Goal: Task Accomplishment & Management: Use online tool/utility

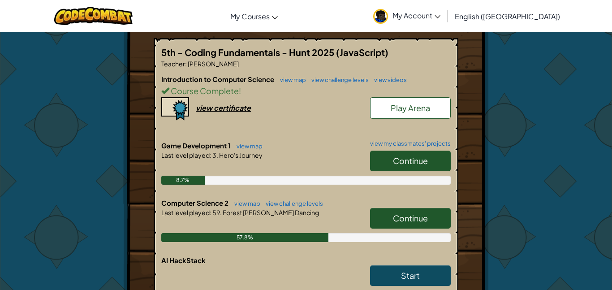
scroll to position [219, 0]
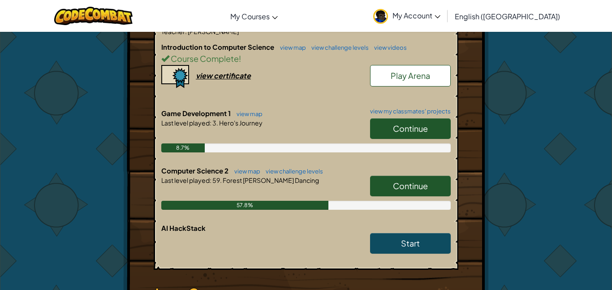
click at [434, 176] on link "Continue" at bounding box center [410, 186] width 81 height 21
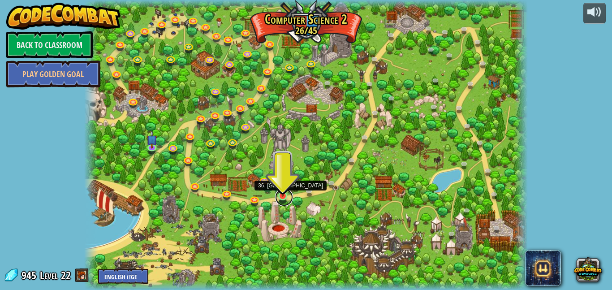
click at [287, 198] on link at bounding box center [284, 197] width 18 height 18
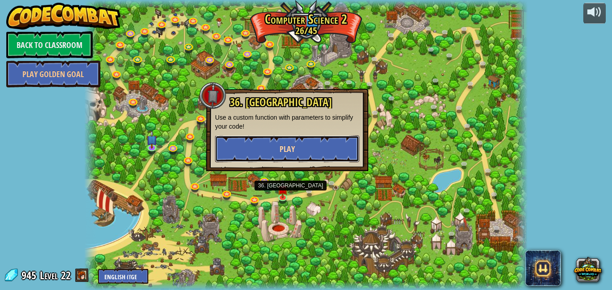
click at [254, 142] on button "Play" at bounding box center [287, 148] width 144 height 27
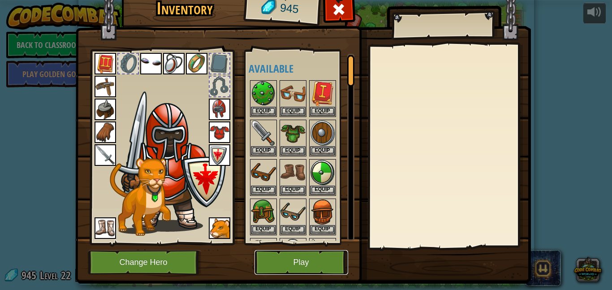
click at [257, 263] on button "Play" at bounding box center [301, 262] width 94 height 25
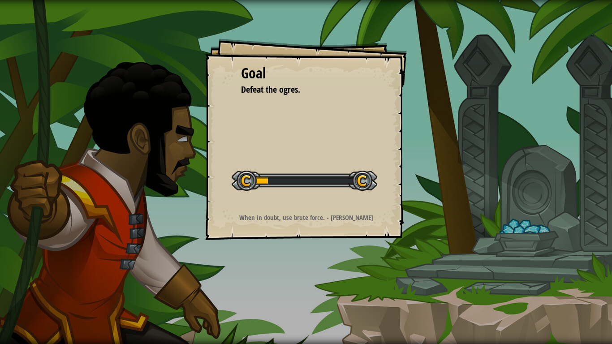
click at [257, 289] on div "Goal Defeat the ogres. Start Level Error loading from server. Try refreshing th…" at bounding box center [306, 172] width 612 height 344
click at [255, 289] on div "Goal Defeat the ogres. Start Level Error loading from server. Try refreshing th…" at bounding box center [306, 172] width 612 height 344
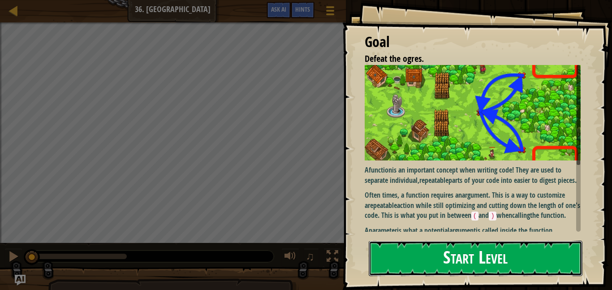
click at [455, 250] on button "Start Level" at bounding box center [476, 258] width 214 height 35
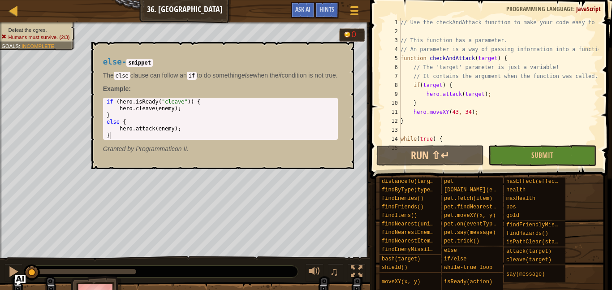
scroll to position [143, 0]
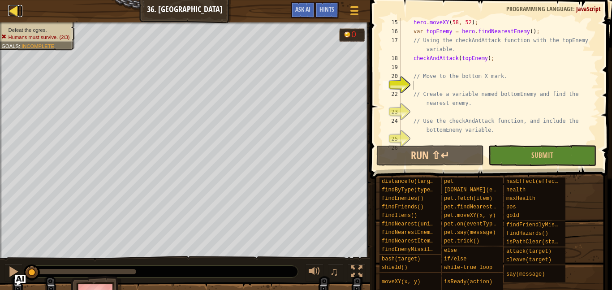
click at [17, 15] on div at bounding box center [13, 10] width 11 height 11
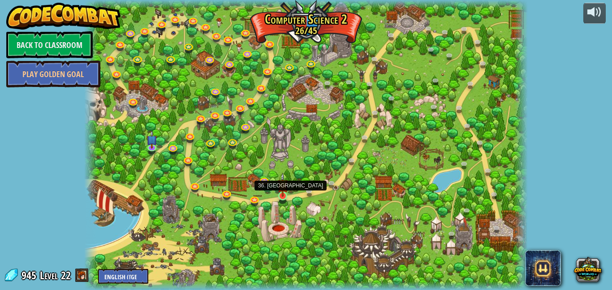
click at [284, 189] on img at bounding box center [282, 184] width 10 height 24
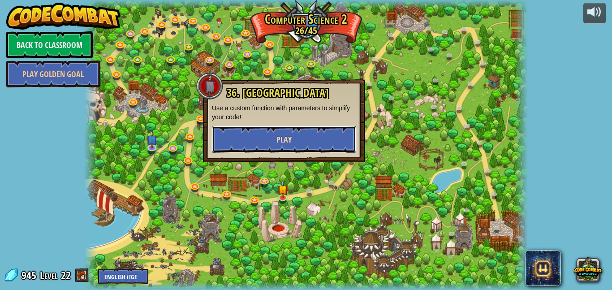
click at [239, 137] on button "Play" at bounding box center [284, 139] width 144 height 27
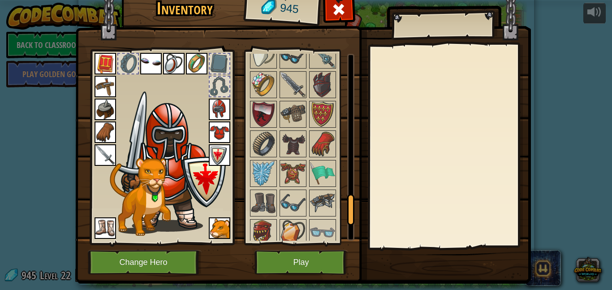
scroll to position [1025, 0]
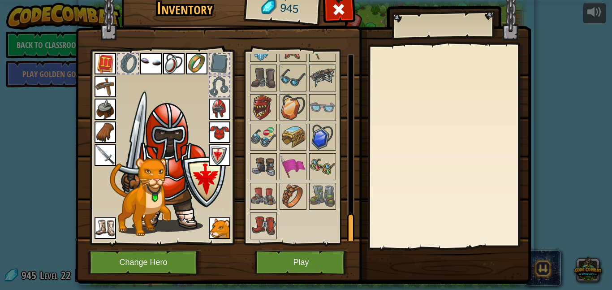
drag, startPoint x: 352, startPoint y: 77, endPoint x: 330, endPoint y: 264, distance: 189.0
click at [330, 264] on div "Inventory 945 Available Equip Equip Equip Equip Equip Equip Equip Equip Equip E…" at bounding box center [306, 137] width 456 height 296
click at [260, 218] on img at bounding box center [263, 225] width 25 height 25
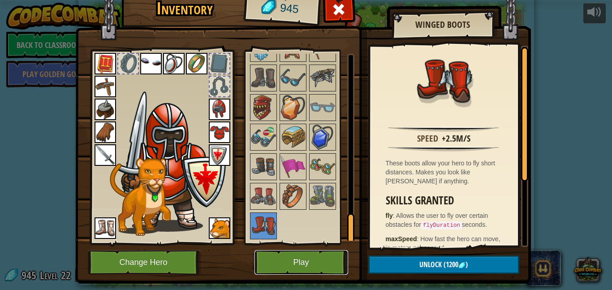
click at [315, 262] on button "Play" at bounding box center [301, 262] width 94 height 25
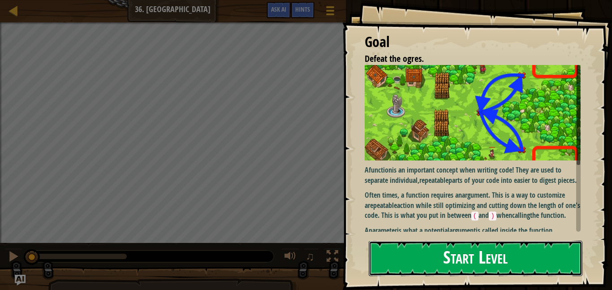
click at [430, 254] on button "Start Level" at bounding box center [476, 258] width 214 height 35
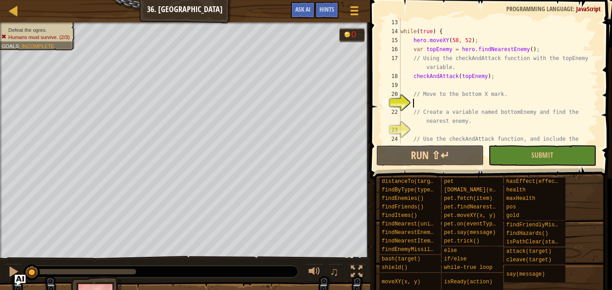
scroll to position [143, 0]
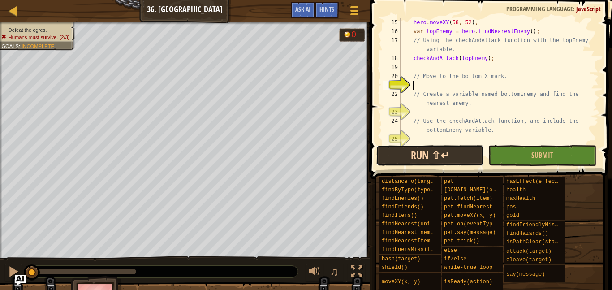
click at [417, 157] on button "Run ⇧↵" at bounding box center [430, 155] width 108 height 21
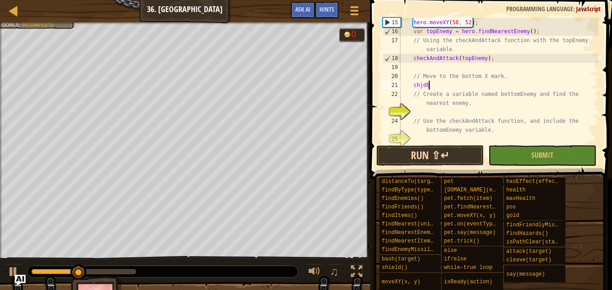
scroll to position [4, 4]
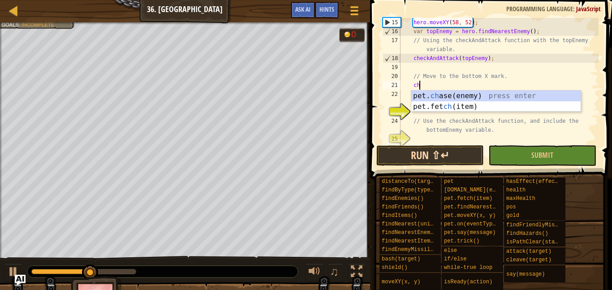
type textarea "c"
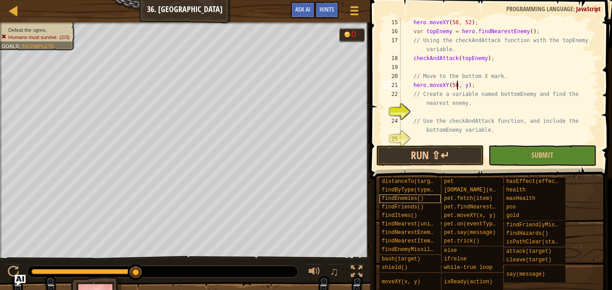
scroll to position [4, 8]
type textarea "hero.moveXY(58, 16);"
click at [490, 108] on div "hero . moveXY ( 58 , 52 ) ; var topEnemy = hero . findNearestEnemy ( ) ; // Usi…" at bounding box center [499, 89] width 200 height 143
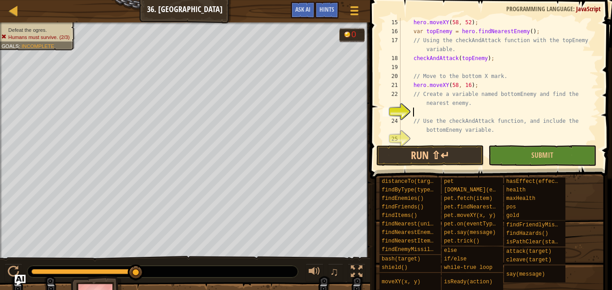
type textarea "// Create a variable named bottomEnemy and find the nearest enemy."
click at [465, 111] on div "hero . moveXY ( 58 , 52 ) ; var topEnemy = hero . findNearestEnemy ( ) ; // Usi…" at bounding box center [499, 89] width 200 height 143
type textarea "var bottomEnemy = h"
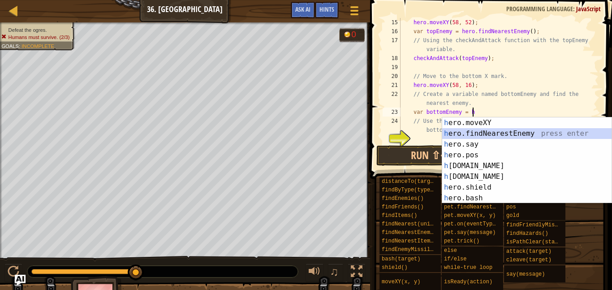
scroll to position [4, 1]
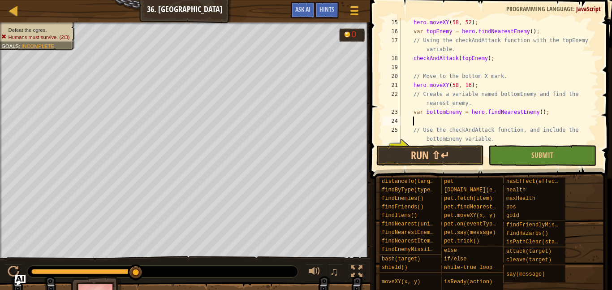
type textarea "// Use the checkAndAttack function, and include the bottomEnemy variable."
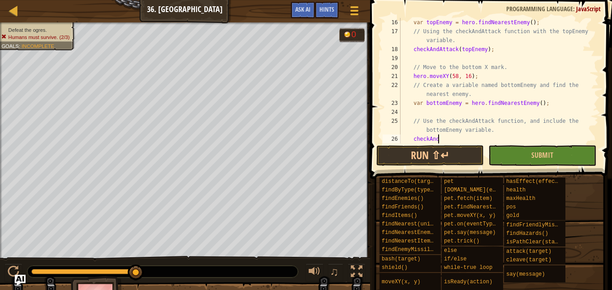
scroll to position [4, 5]
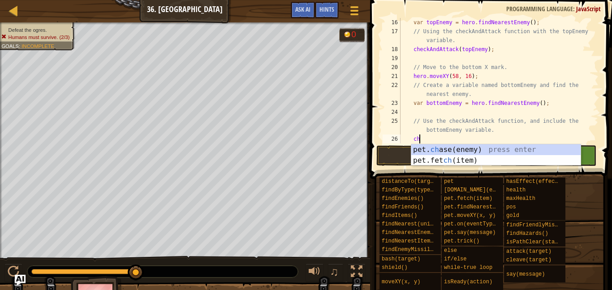
type textarea "c"
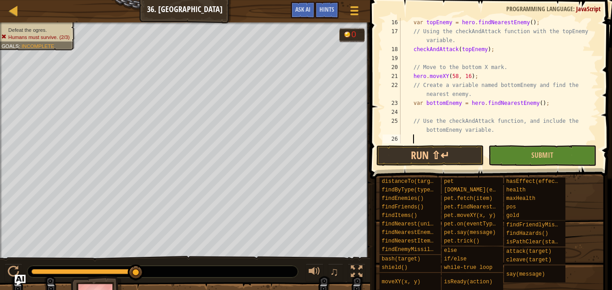
scroll to position [4, 1]
drag, startPoint x: 410, startPoint y: 49, endPoint x: 491, endPoint y: 49, distance: 80.6
click at [491, 49] on div "var topEnemy = hero . findNearestEnemy ( ) ; // Using the checkAndAttack functi…" at bounding box center [499, 89] width 200 height 143
type textarea "checkAndAttack(topEnemy);"
click at [456, 135] on div "var topEnemy = hero . findNearestEnemy ( ) ; // Using the checkAndAttack functi…" at bounding box center [499, 89] width 200 height 143
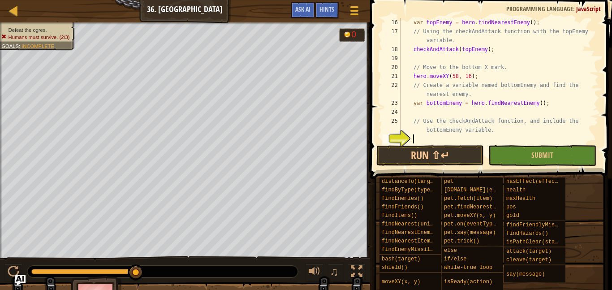
paste textarea "checkAndAttack(topEnemy);"
click at [489, 140] on div "var topEnemy = hero . findNearestEnemy ( ) ; // Using the checkAndAttack functi…" at bounding box center [499, 89] width 200 height 143
click at [473, 140] on div "var topEnemy = hero . findNearestEnemy ( ) ; // Using the checkAndAttack functi…" at bounding box center [499, 89] width 200 height 143
click at [590, 116] on div at bounding box center [593, 14] width 9 height 296
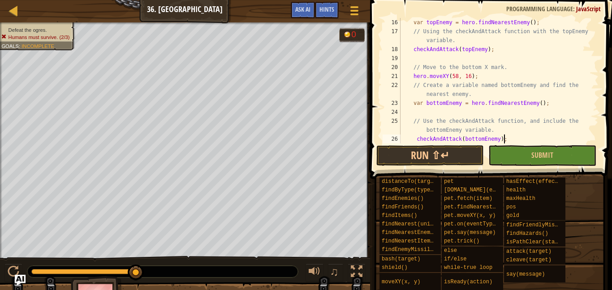
type textarea "checkAndAttack(bottomEnemy);"
drag, startPoint x: 598, startPoint y: 115, endPoint x: 597, endPoint y: 126, distance: 11.3
click at [597, 126] on div "checkAndAttack(bottomEnemy); 16 17 18 19 20 21 22 23 24 25 26 27 var topEnemy =…" at bounding box center [489, 106] width 245 height 205
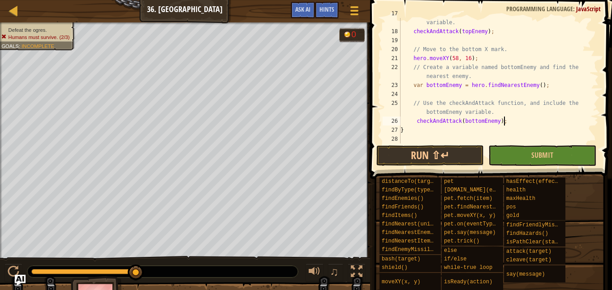
scroll to position [170, 0]
click at [473, 155] on button "Run ⇧↵" at bounding box center [430, 155] width 108 height 21
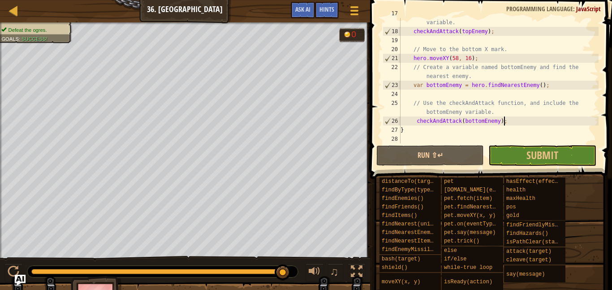
drag, startPoint x: 190, startPoint y: 276, endPoint x: 311, endPoint y: 287, distance: 121.5
click at [311, 287] on div "Defeat the ogres. Goals : Success! 0 ♫ [PERSON_NAME] 1188 x: 45 y: 32 x: 43 y: …" at bounding box center [306, 170] width 612 height 296
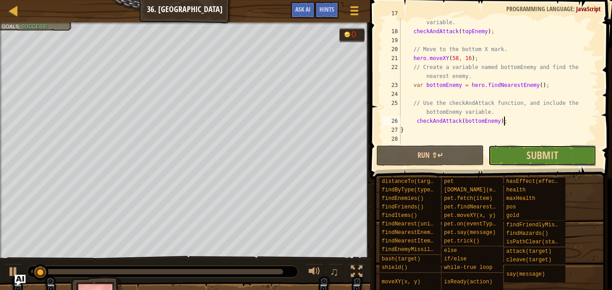
click at [512, 154] on button "Submit" at bounding box center [542, 155] width 108 height 21
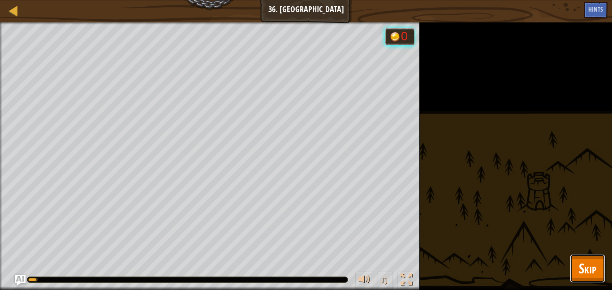
click at [583, 261] on span "Skip" at bounding box center [587, 268] width 17 height 18
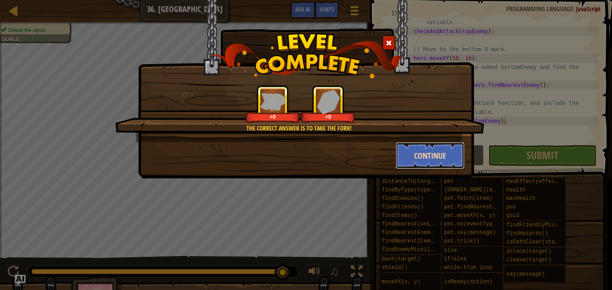
click at [429, 157] on button "Continue" at bounding box center [430, 155] width 69 height 27
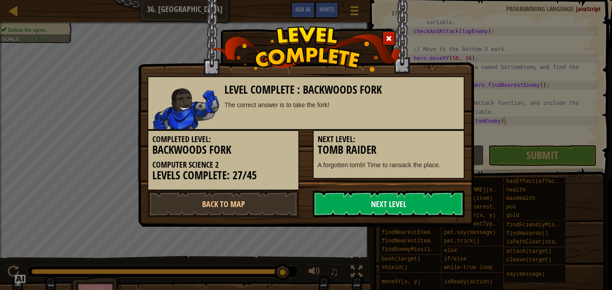
click at [384, 197] on link "Next Level" at bounding box center [389, 203] width 152 height 27
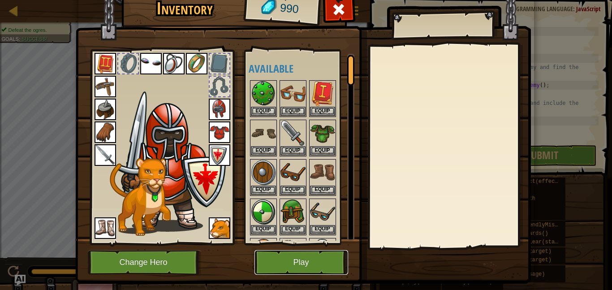
click at [315, 258] on button "Play" at bounding box center [301, 262] width 94 height 25
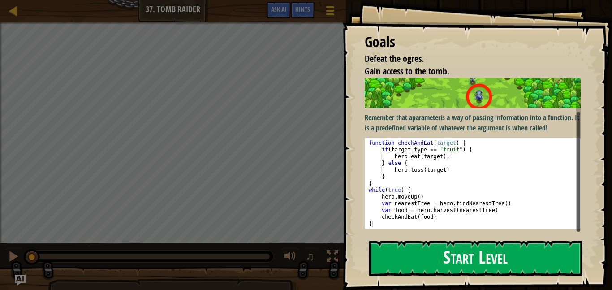
scroll to position [44, 0]
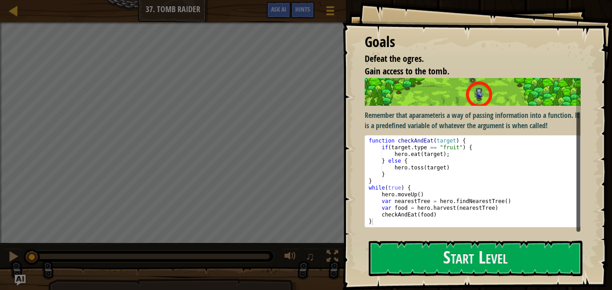
drag, startPoint x: 578, startPoint y: 148, endPoint x: 575, endPoint y: 189, distance: 40.9
click at [575, 189] on div "Remember that a parameter is a way of passing information into a function. It i…" at bounding box center [473, 155] width 216 height 154
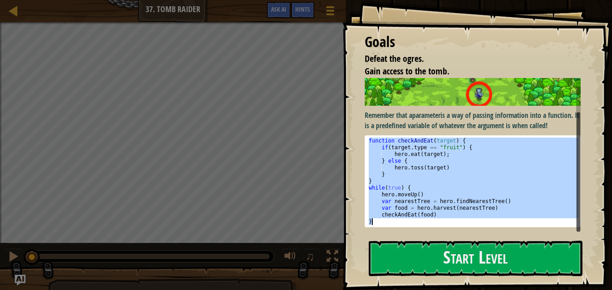
drag, startPoint x: 369, startPoint y: 140, endPoint x: 485, endPoint y: 219, distance: 140.3
click at [485, 219] on div "function checkAndEat ( target ) { if ( target . type == "fruit" ) { hero . eat …" at bounding box center [472, 188] width 211 height 101
click at [414, 174] on div "function checkAndEat ( target ) { if ( target . type == "fruit" ) { hero . eat …" at bounding box center [472, 181] width 211 height 87
type textarea "}"
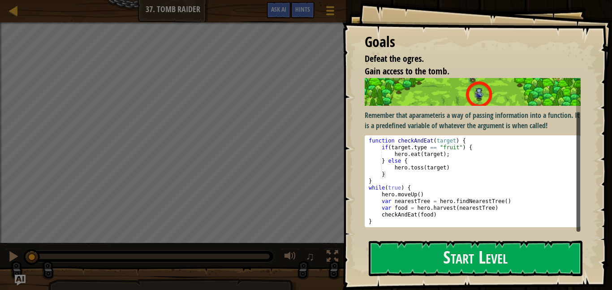
click at [474, 113] on p "Remember that a parameter is a way of passing information into a function. It i…" at bounding box center [473, 120] width 216 height 21
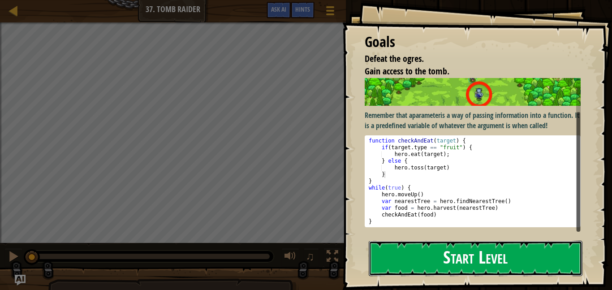
click at [403, 259] on button "Start Level" at bounding box center [476, 258] width 214 height 35
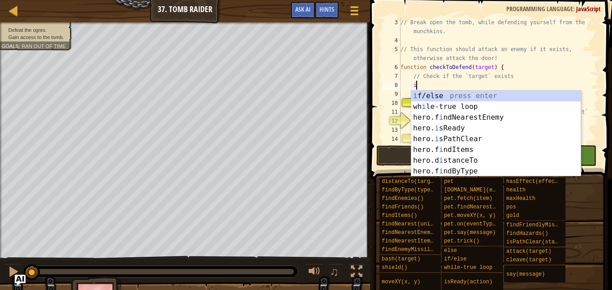
scroll to position [4, 2]
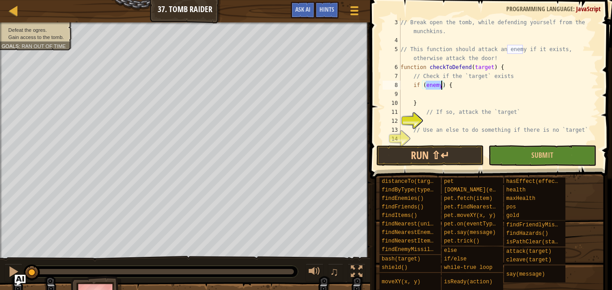
click at [547, 58] on div "// Break open the tomb, while defending yourself from the munchkins. // This fu…" at bounding box center [499, 94] width 200 height 152
type textarea "// This function should attack an enemy if it exists, otherwise attack the door!"
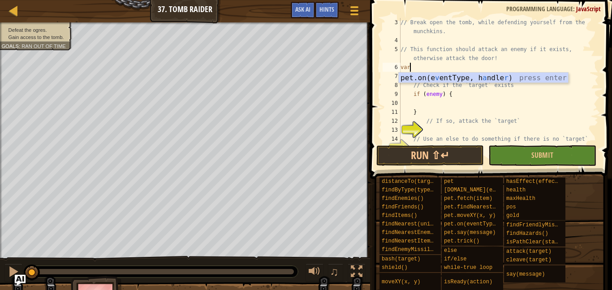
scroll to position [4, 0]
type textarea "v"
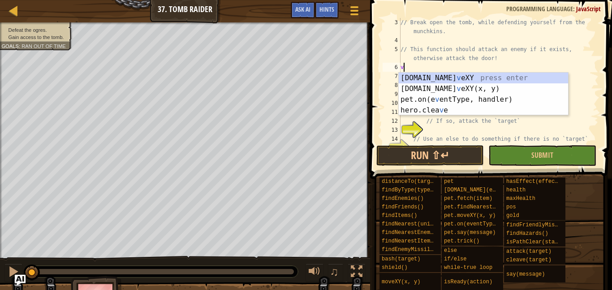
scroll to position [4, 0]
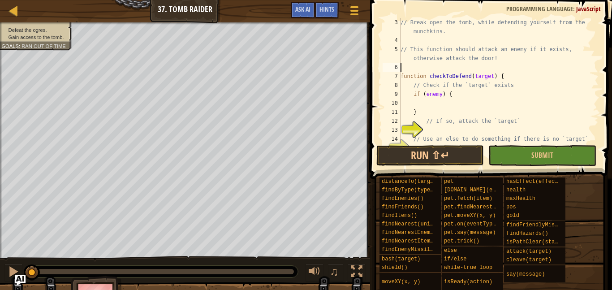
click at [520, 82] on div "// Break open the tomb, while defending yourself from the munchkins. // This fu…" at bounding box center [499, 94] width 200 height 152
type textarea "// Check if the `target` exists"
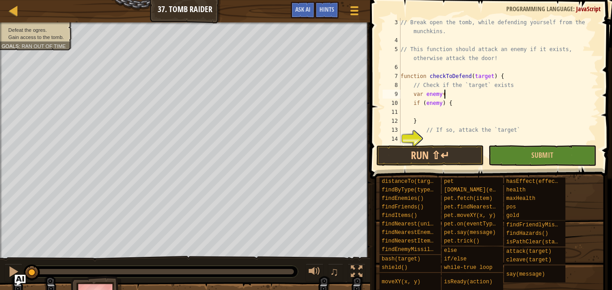
scroll to position [4, 6]
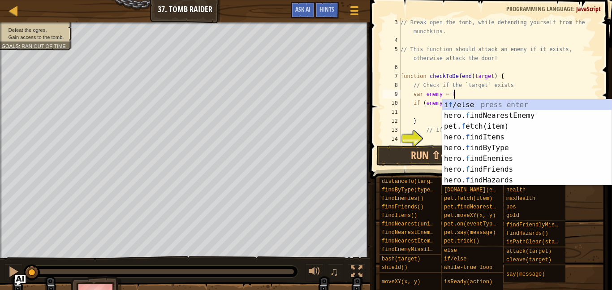
type textarea "var enemy = fi"
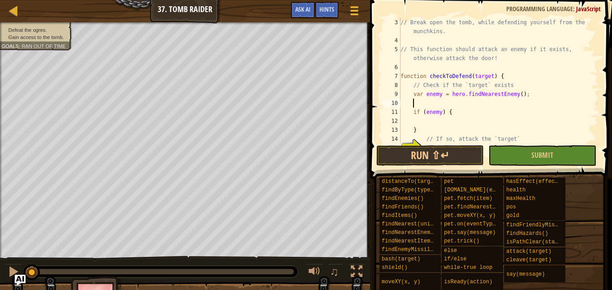
scroll to position [4, 0]
click at [429, 116] on div "// Break open the tomb, while defending yourself from the munchkins. // This fu…" at bounding box center [499, 94] width 200 height 152
type textarea "}"
click at [428, 114] on div "// Break open the tomb, while defending yourself from the munchkins. // This fu…" at bounding box center [499, 94] width 200 height 152
type textarea "h"
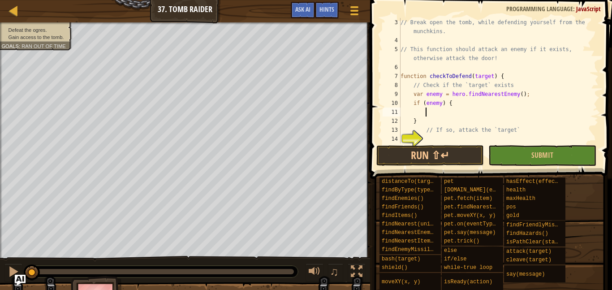
scroll to position [4, 2]
type textarea "// If so, attack the `target`"
type textarea "// Use an else to do something if there is no `target`"
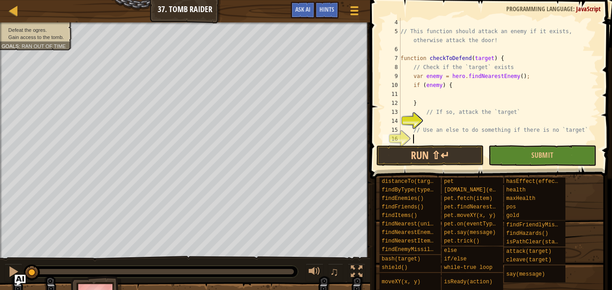
type textarea "// Otherwise attack the "Door""
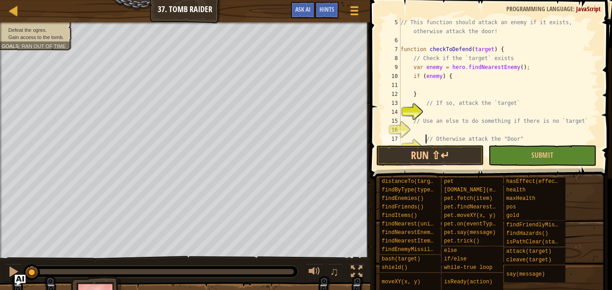
click at [435, 84] on div "// This function should attack an enemy if it exists, otherwise attack the door…" at bounding box center [499, 94] width 200 height 152
type textarea "// If so, attack the `target`"
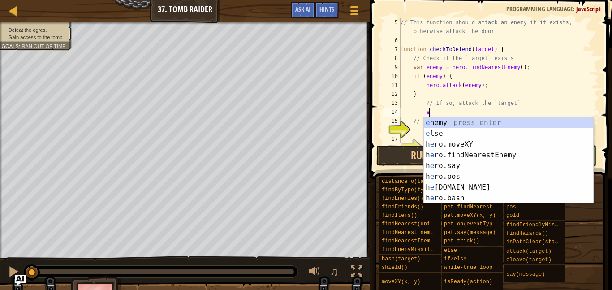
click at [419, 93] on div "// This function should attack an enemy if it exists, otherwise attack the door…" at bounding box center [499, 94] width 200 height 152
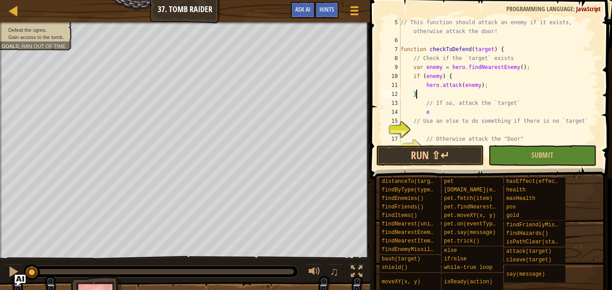
scroll to position [4, 2]
click at [432, 112] on div "// This function should attack an enemy if it exists, otherwise attack the door…" at bounding box center [499, 94] width 200 height 152
type textarea "e"
click at [417, 95] on div "// This function should attack an enemy if it exists, otherwise attack the door…" at bounding box center [499, 94] width 200 height 152
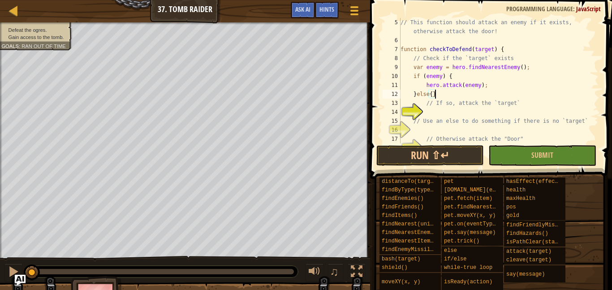
click at [431, 92] on div "// This function should attack an enemy if it exists, otherwise attack the door…" at bounding box center [499, 94] width 200 height 152
type textarea "}"
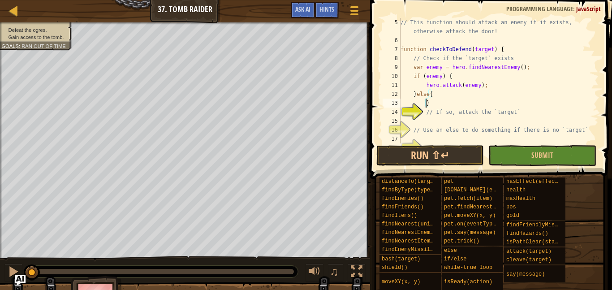
scroll to position [4, 4]
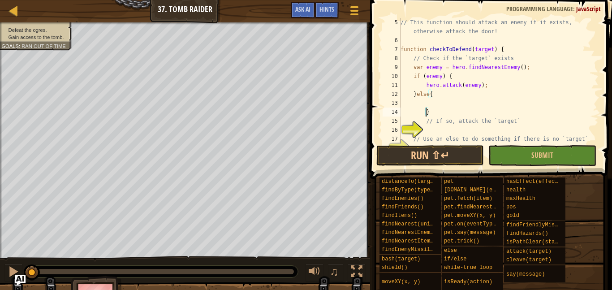
click at [413, 103] on div "// This function should attack an enemy if it exists, otherwise attack the door…" at bounding box center [499, 94] width 200 height 152
click at [490, 101] on div "// This function should attack an enemy if it exists, otherwise attack the door…" at bounding box center [499, 94] width 200 height 152
click at [487, 86] on div "// This function should attack an enemy if it exists, otherwise attack the door…" at bounding box center [499, 94] width 200 height 152
click at [472, 88] on div "// This function should attack an enemy if it exists, otherwise attack the door…" at bounding box center [499, 94] width 200 height 152
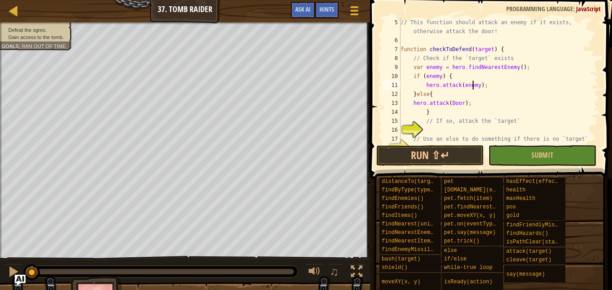
click at [465, 90] on div "// This function should attack an enemy if it exists, otherwise attack the door…" at bounding box center [499, 94] width 200 height 152
type textarea "}else{"
click at [425, 154] on button "Run ⇧↵" at bounding box center [430, 155] width 108 height 21
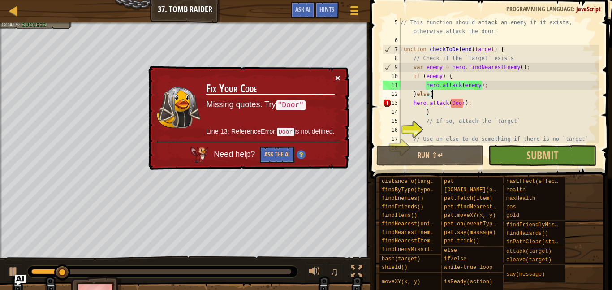
click at [338, 78] on button "×" at bounding box center [337, 77] width 5 height 9
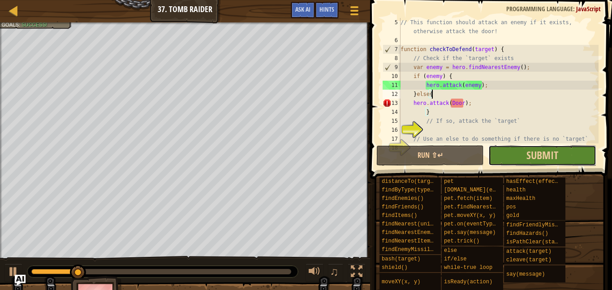
click at [516, 157] on button "Submit" at bounding box center [542, 155] width 108 height 21
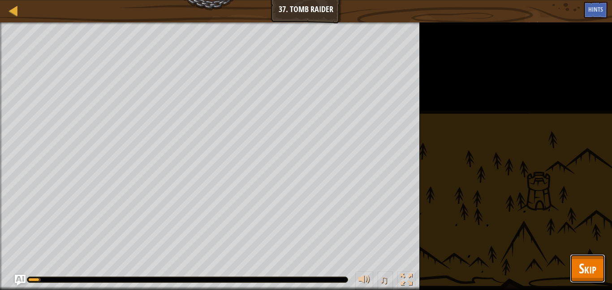
click at [581, 275] on span "Skip" at bounding box center [587, 268] width 17 height 18
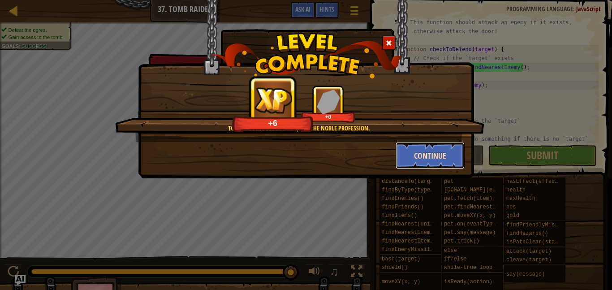
click at [402, 148] on button "Continue" at bounding box center [430, 155] width 69 height 27
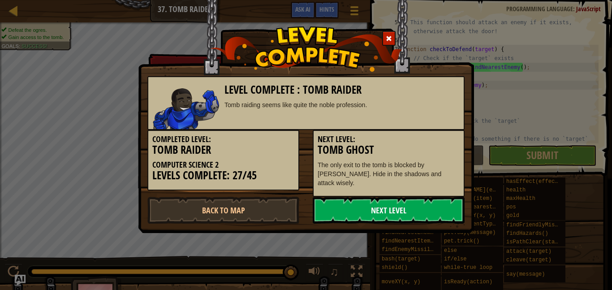
click at [365, 201] on link "Next Level" at bounding box center [389, 210] width 152 height 27
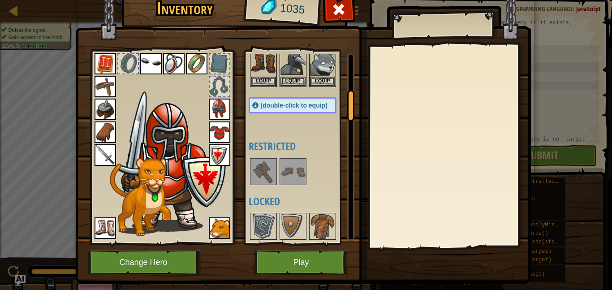
drag, startPoint x: 352, startPoint y: 66, endPoint x: 352, endPoint y: 99, distance: 33.2
click at [352, 99] on div at bounding box center [350, 105] width 7 height 31
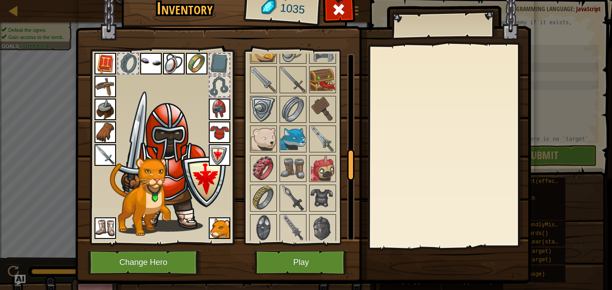
scroll to position [615, 0]
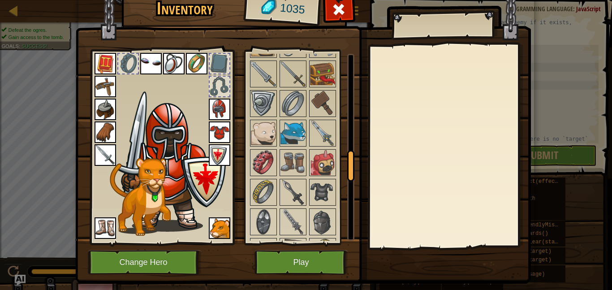
drag, startPoint x: 352, startPoint y: 99, endPoint x: 359, endPoint y: 158, distance: 59.6
click at [359, 158] on div "Inventory 1035 Available Equip Equip Equip Equip Equip Equip Equip Equip Equip …" at bounding box center [306, 137] width 456 height 296
click at [318, 136] on img at bounding box center [322, 132] width 25 height 25
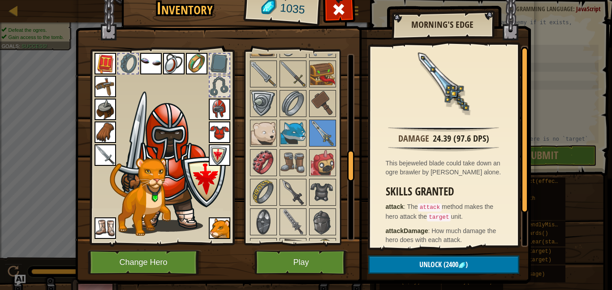
click at [106, 156] on img at bounding box center [106, 155] width 22 height 22
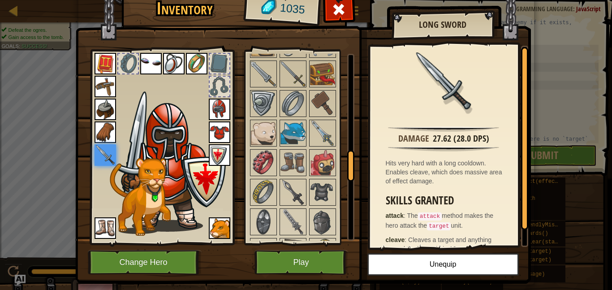
click at [336, 133] on div at bounding box center [302, 237] width 106 height 828
click at [332, 133] on img at bounding box center [322, 132] width 25 height 25
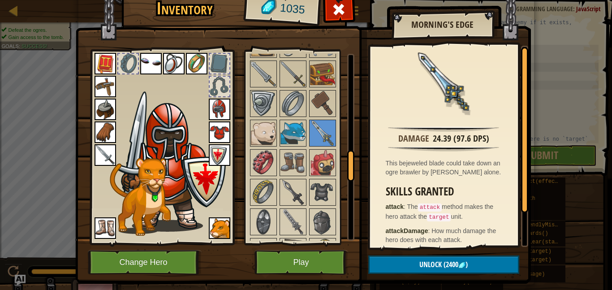
scroll to position [656, 0]
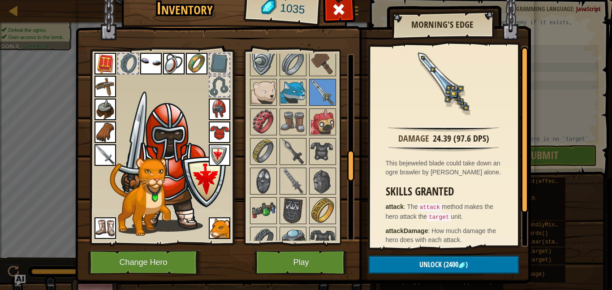
drag, startPoint x: 352, startPoint y: 165, endPoint x: 351, endPoint y: 170, distance: 4.9
click at [351, 170] on div at bounding box center [350, 165] width 7 height 31
click at [287, 155] on img at bounding box center [292, 151] width 25 height 25
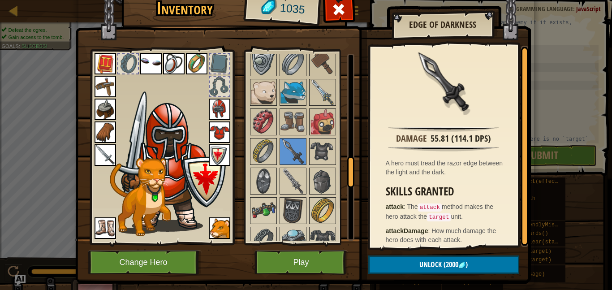
click at [99, 150] on img at bounding box center [106, 155] width 22 height 22
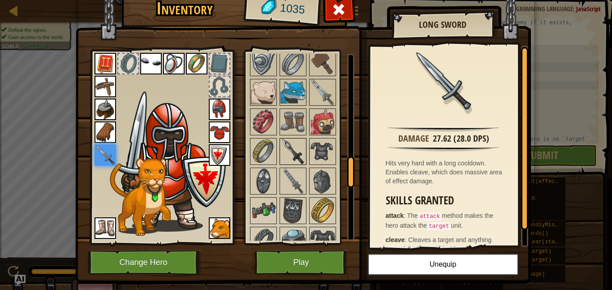
click at [294, 158] on img at bounding box center [292, 151] width 25 height 25
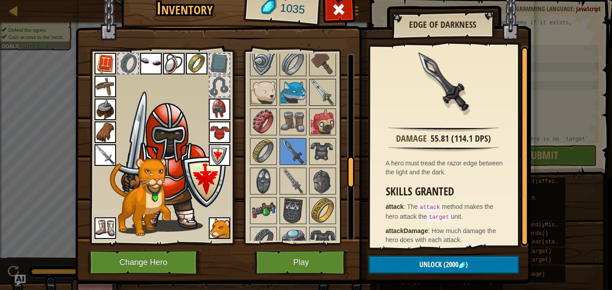
click at [325, 84] on img at bounding box center [322, 92] width 25 height 25
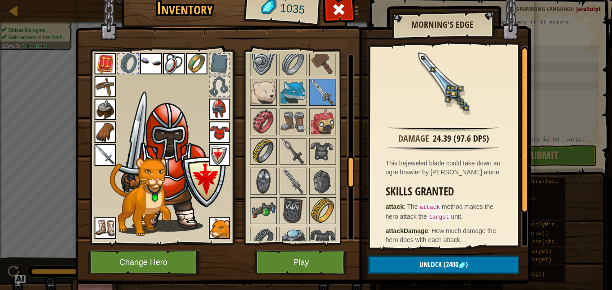
click at [270, 145] on img at bounding box center [263, 151] width 25 height 25
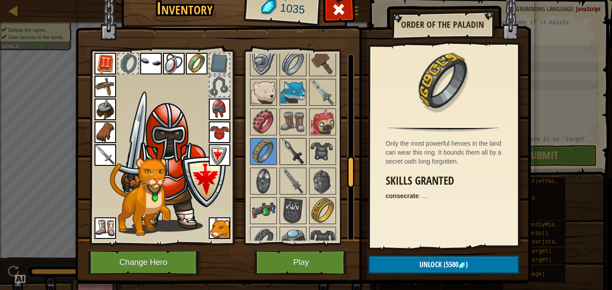
click at [280, 147] on img at bounding box center [292, 151] width 25 height 25
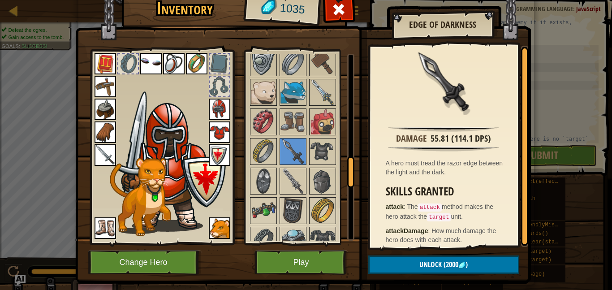
drag, startPoint x: 346, startPoint y: 164, endPoint x: 350, endPoint y: 175, distance: 11.5
click at [350, 175] on div "Available Equip Equip Equip Equip Equip Equip Equip Equip Equip Equip Equip Equ…" at bounding box center [302, 147] width 106 height 187
click at [349, 172] on div "Available Equip Equip Equip Equip Equip Equip Equip Equip Equip Equip Equip Equ…" at bounding box center [302, 147] width 106 height 187
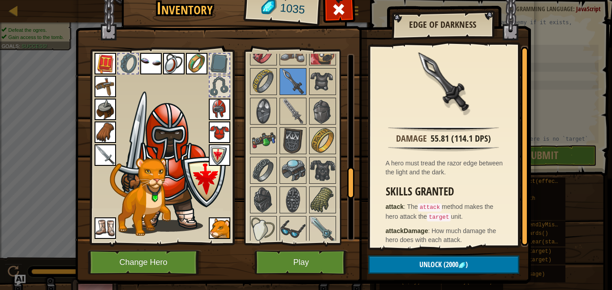
drag, startPoint x: 349, startPoint y: 170, endPoint x: 347, endPoint y: 179, distance: 8.7
click at [347, 179] on div at bounding box center [350, 182] width 7 height 31
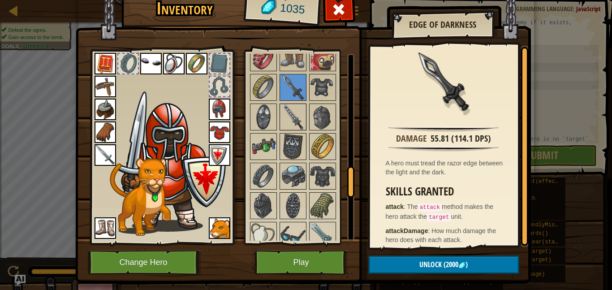
click at [293, 121] on img at bounding box center [292, 116] width 25 height 25
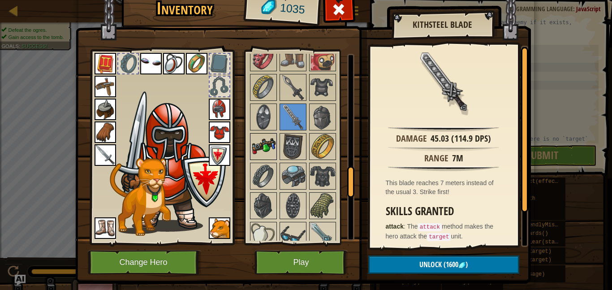
click at [257, 136] on img at bounding box center [263, 146] width 25 height 25
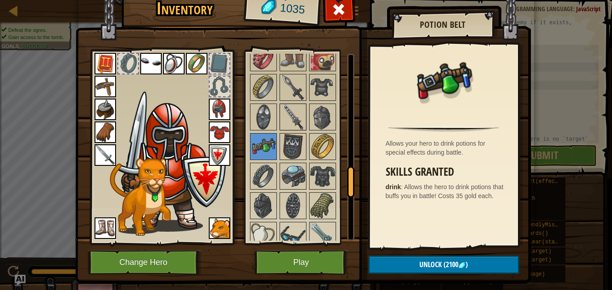
click at [297, 120] on img at bounding box center [292, 116] width 25 height 25
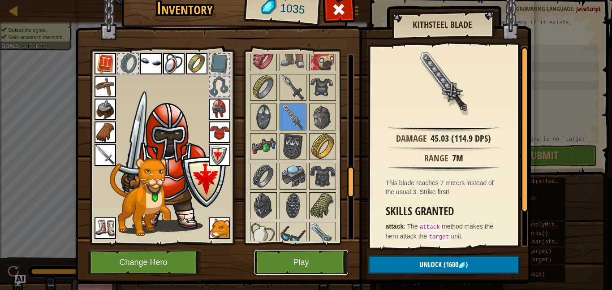
click at [325, 254] on button "Play" at bounding box center [301, 262] width 94 height 25
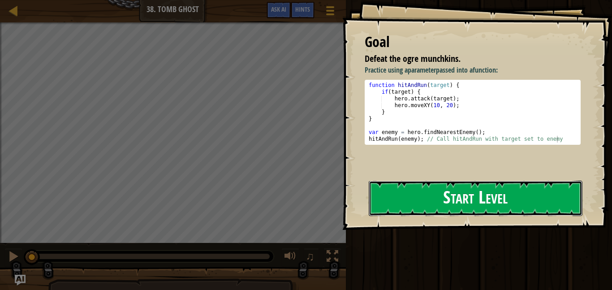
click at [404, 189] on button "Start Level" at bounding box center [476, 198] width 214 height 35
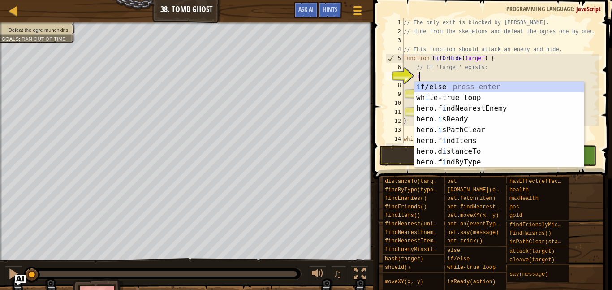
scroll to position [4, 2]
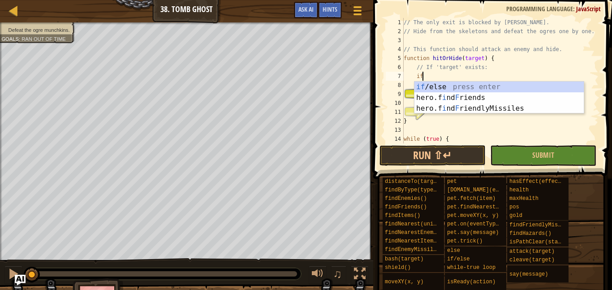
type textarea "if (enemy) {"
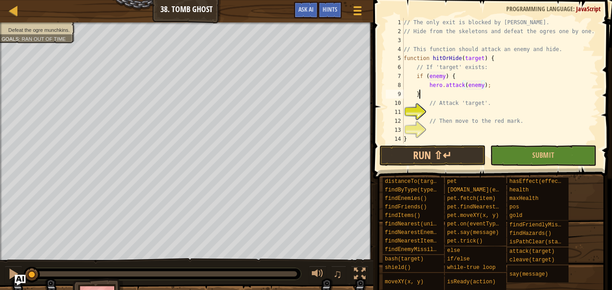
scroll to position [4, 2]
click at [507, 61] on div "// The only exit is blocked by [PERSON_NAME] // Hide from the skeletons and def…" at bounding box center [500, 89] width 197 height 143
type textarea "function hitOrHide(target) {"
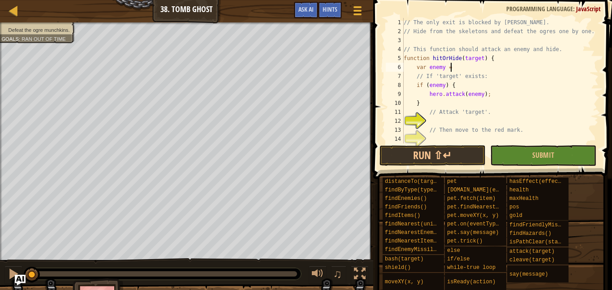
scroll to position [4, 6]
type textarea "var enemy = f"
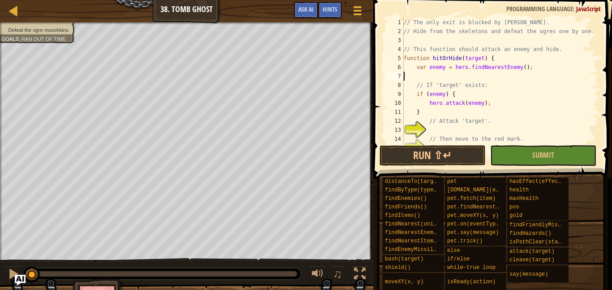
scroll to position [4, 0]
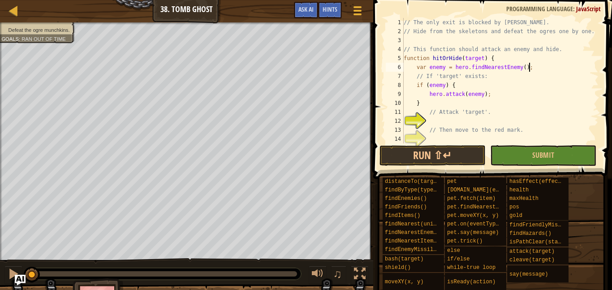
click at [443, 66] on div "// The only exit is blocked by [PERSON_NAME] // Hide from the skeletons and def…" at bounding box center [500, 89] width 197 height 143
click at [446, 67] on div "// The only exit is blocked by [PERSON_NAME] // Hide from the skeletons and def…" at bounding box center [500, 89] width 197 height 143
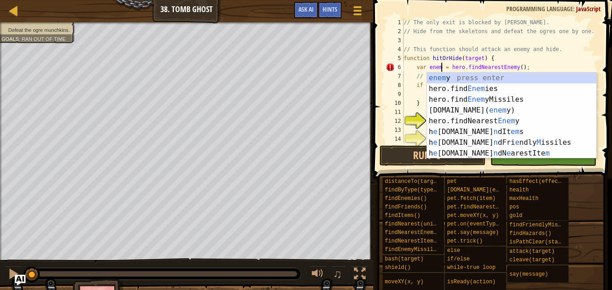
scroll to position [4, 6]
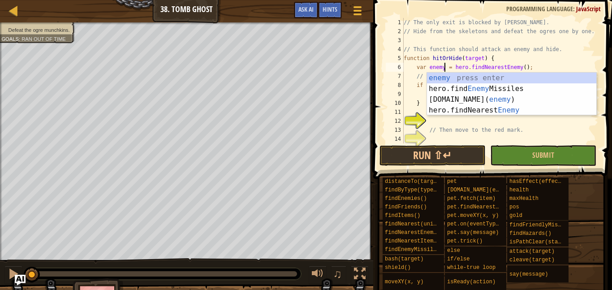
click at [403, 93] on div "9" at bounding box center [395, 94] width 18 height 9
type textarea "hero.attack(enemy);"
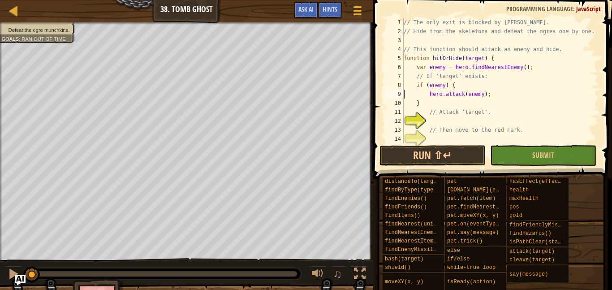
click at [442, 117] on div "// The only exit is blocked by [PERSON_NAME] // Hide from the skeletons and def…" at bounding box center [500, 89] width 197 height 143
type textarea "// Then move to the red mark."
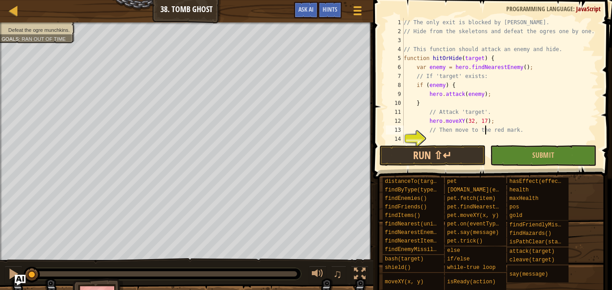
scroll to position [4, 3]
type textarea "}"
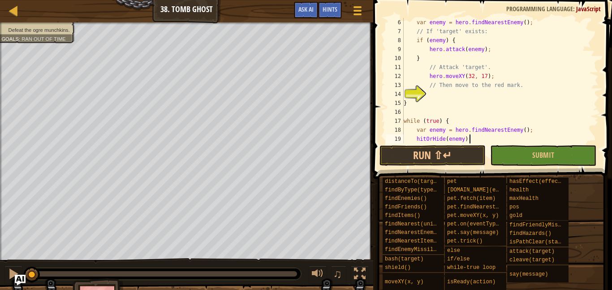
scroll to position [54, 0]
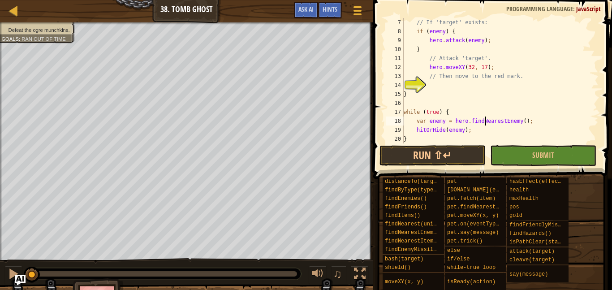
type textarea "while (true) {"
type textarea "}"
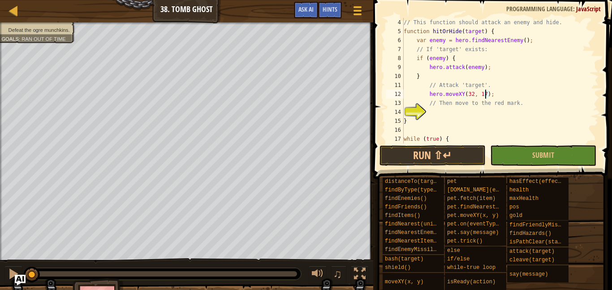
type textarea "// Then move to the red mark."
type textarea "}"
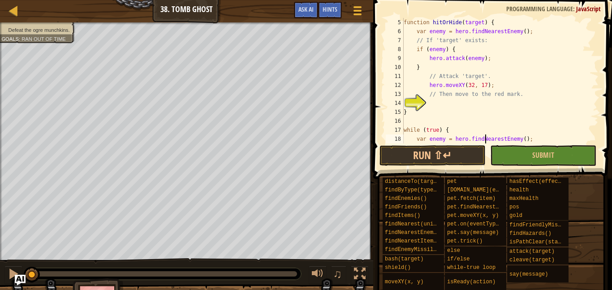
type textarea "}"
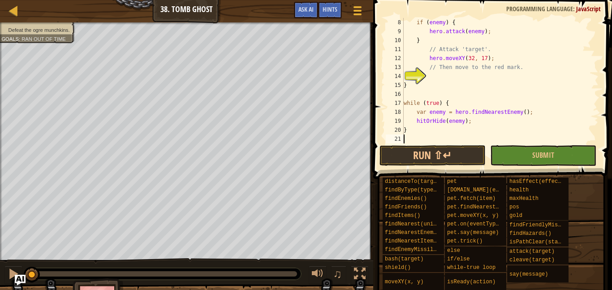
scroll to position [63, 0]
click at [380, 150] on button "Run ⇧↵" at bounding box center [432, 155] width 106 height 21
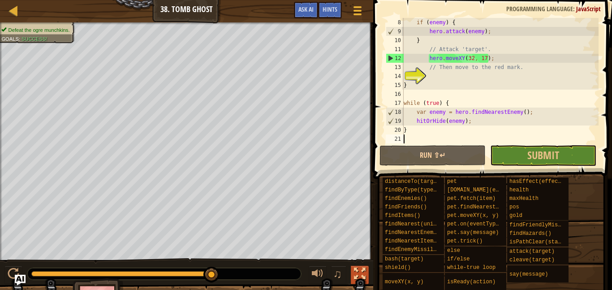
drag, startPoint x: 49, startPoint y: 268, endPoint x: 359, endPoint y: 277, distance: 310.5
click at [359, 277] on div "♫" at bounding box center [186, 271] width 373 height 27
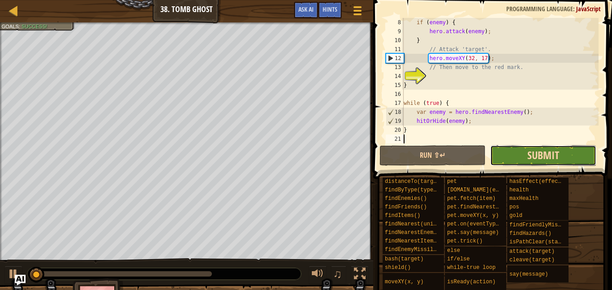
click at [538, 153] on span "Submit" at bounding box center [543, 155] width 32 height 14
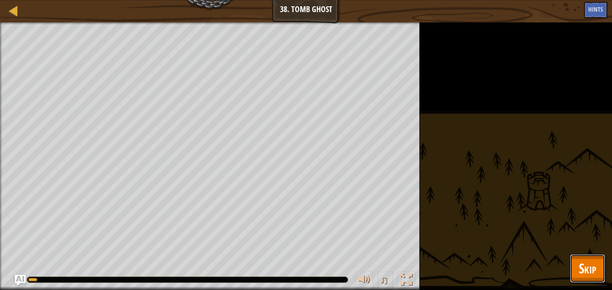
click at [579, 270] on span "Skip" at bounding box center [587, 268] width 17 height 18
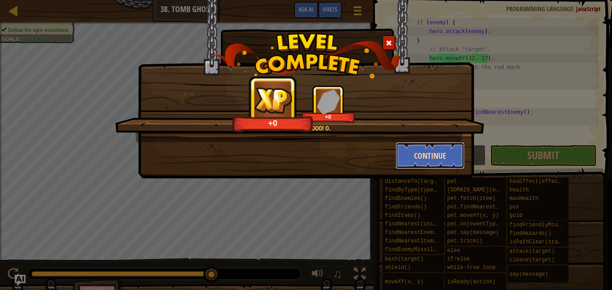
click at [398, 155] on button "Continue" at bounding box center [430, 155] width 69 height 27
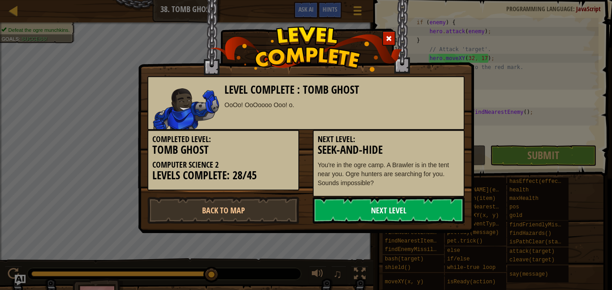
click at [355, 203] on link "Next Level" at bounding box center [389, 210] width 152 height 27
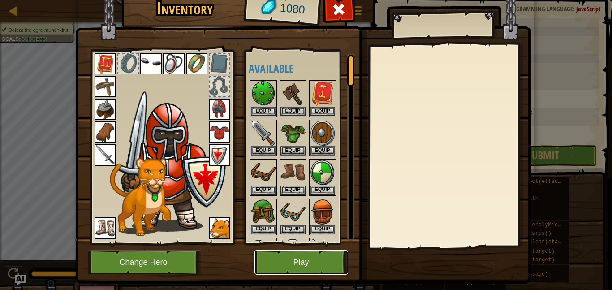
click at [276, 266] on button "Play" at bounding box center [301, 262] width 94 height 25
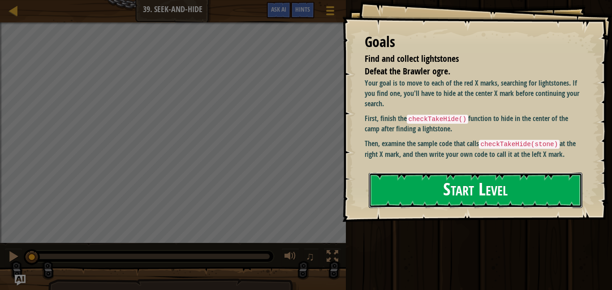
click at [480, 198] on button "Start Level" at bounding box center [476, 189] width 214 height 35
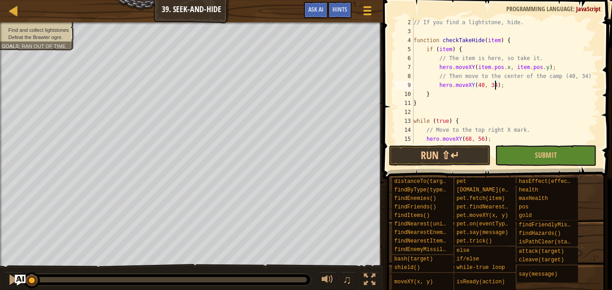
scroll to position [4, 2]
type textarea "}"
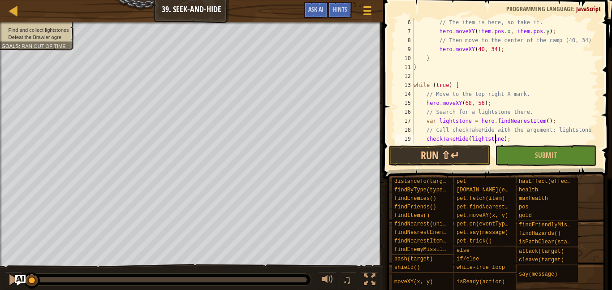
type textarea "checkTakeHide(lightstone);"
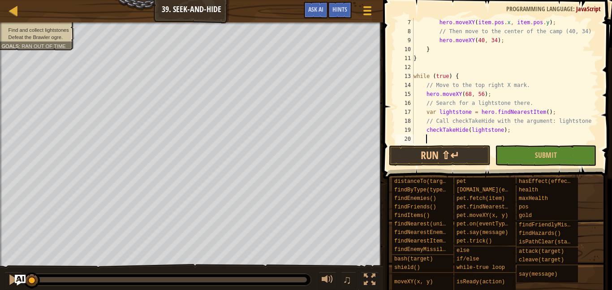
type textarea "// Move to the top left mark."
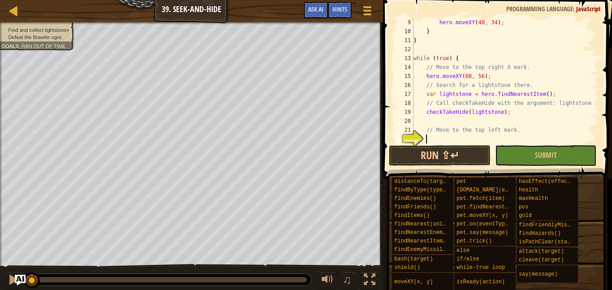
type textarea "// Search for a lightstone."
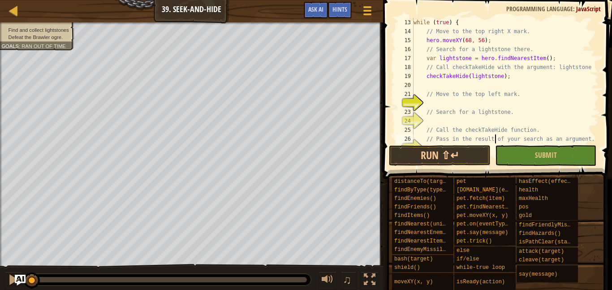
type textarea "// Pass in the result of your search as an argument."
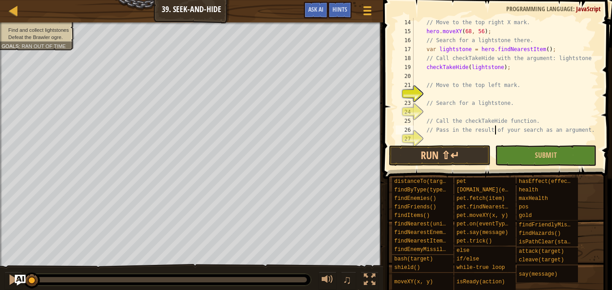
type textarea "// Call the checkTakeHide function."
type textarea "// Search for a lightstone."
type textarea "// Pass in the result of your search as an argument."
type textarea "}"
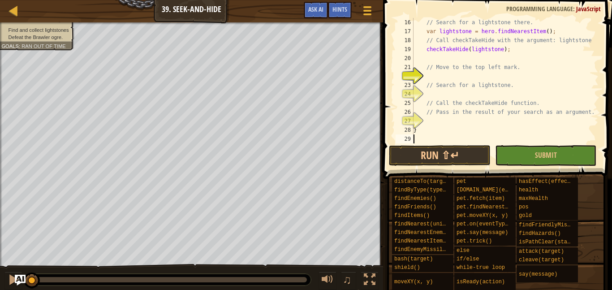
scroll to position [134, 0]
click at [421, 163] on button "Run ⇧↵" at bounding box center [439, 155] width 101 height 21
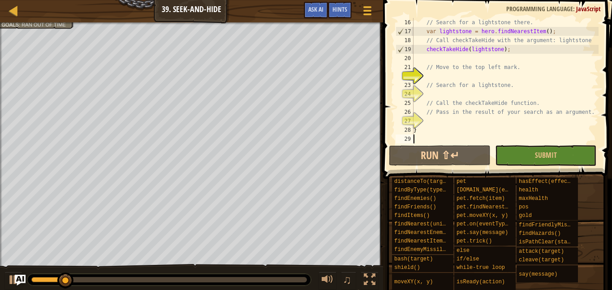
click at [466, 90] on div "// Search for a lightstone there. var lightstone = hero . findNearestItem ( ) ;…" at bounding box center [505, 89] width 187 height 143
click at [462, 79] on div "// Search for a lightstone there. var lightstone = hero . findNearestItem ( ) ;…" at bounding box center [505, 89] width 187 height 143
click at [448, 93] on div "// Search for a lightstone there. var lightstone = hero . findNearestItem ( ) ;…" at bounding box center [505, 89] width 187 height 143
type textarea "// Search for a lightstone."
type textarea "// Move to the top left mark."
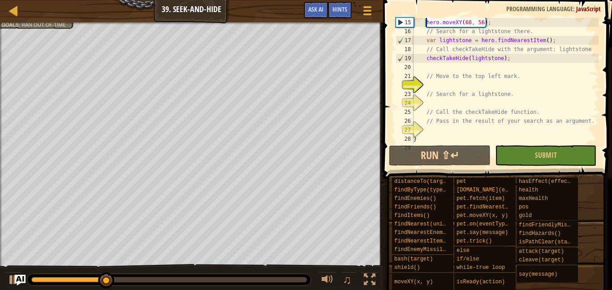
type textarea "while (true) {"
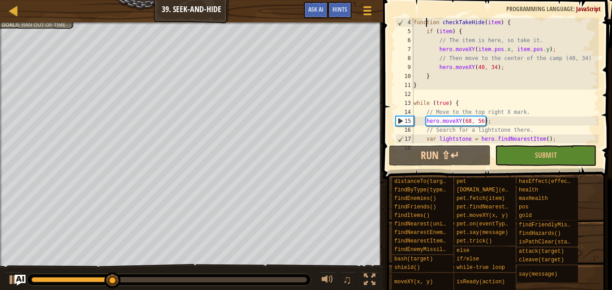
type textarea "function checkTakeHide(item) {"
type textarea "// If you find a lightstone, hide."
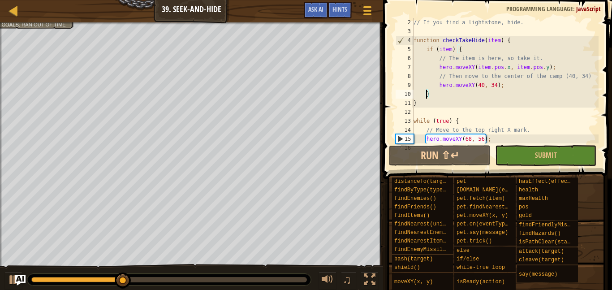
type textarea "}"
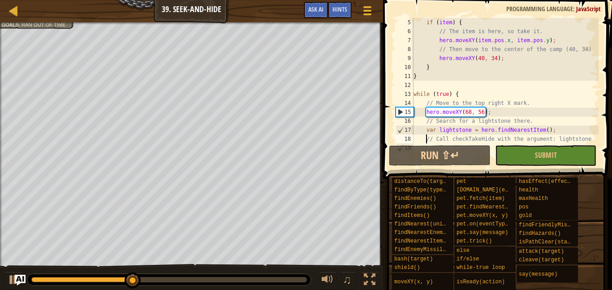
type textarea "checkTakeHide(lightstone);"
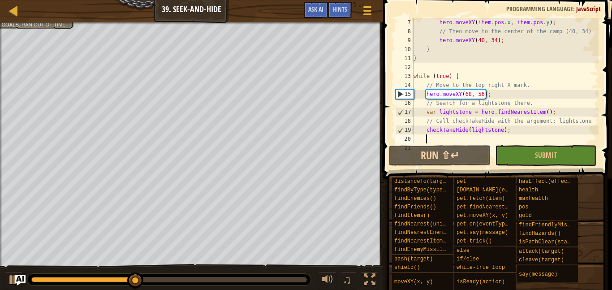
type textarea "// Move to the top left mark."
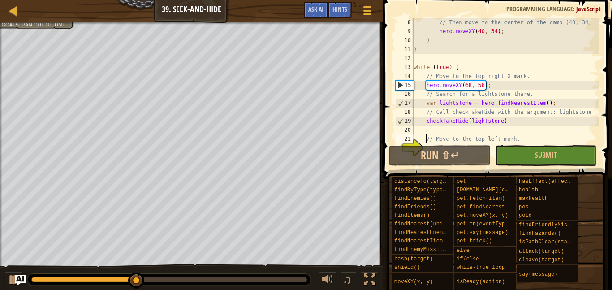
scroll to position [63, 0]
type textarea "checkTakeHide(lightstone);"
type textarea "// Move to the top left mark."
type textarea "// Search for a lightstone."
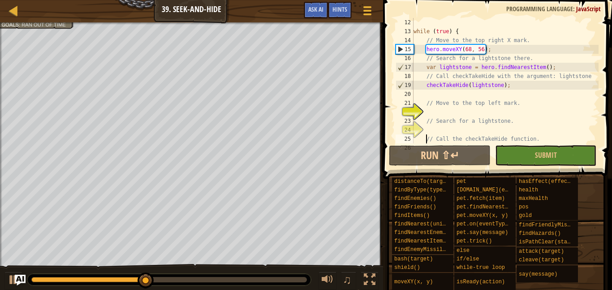
type textarea "// Pass in the result of your search as an argument."
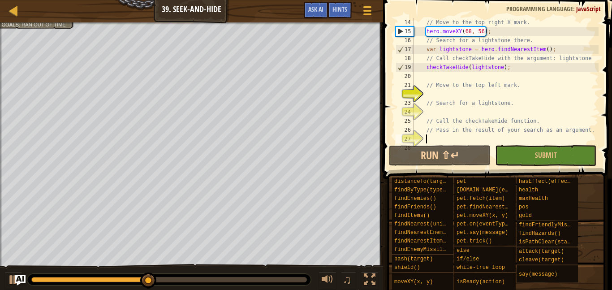
type textarea "}"
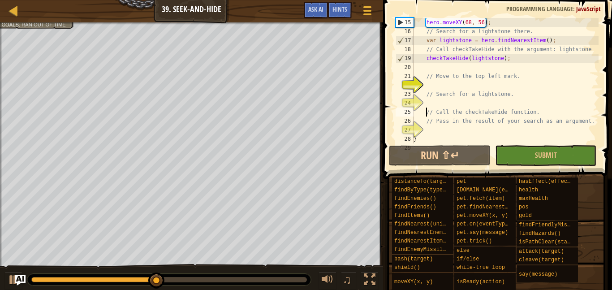
type textarea "// Pass in the result of your search as an argument."
type textarea "// Call the checkTakeHide function."
type textarea "// Search for a lightstone."
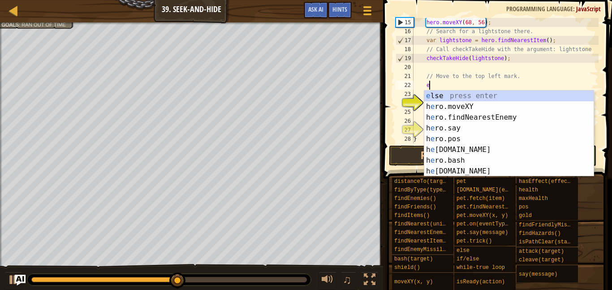
scroll to position [4, 2]
type textarea "el"
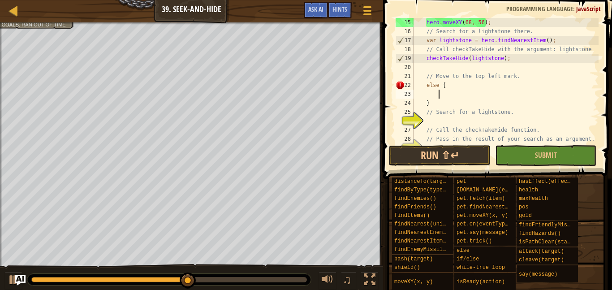
type textarea "}"
type textarea "// Move to the top left mark."
type textarea "while (true) {"
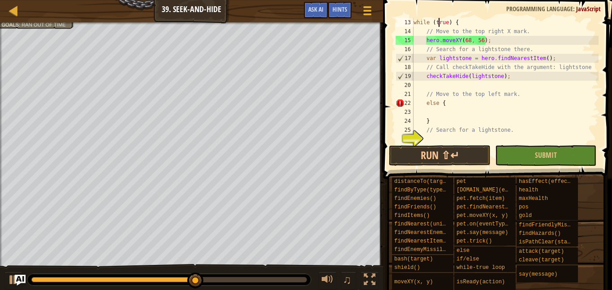
scroll to position [4, 0]
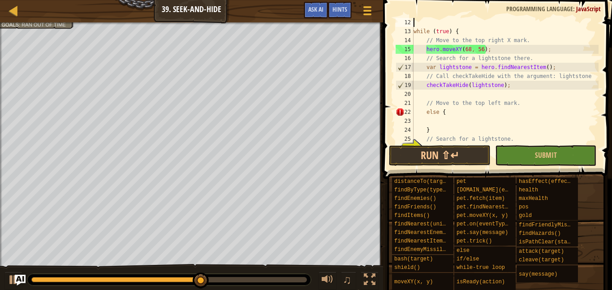
click at [468, 34] on div "while ( true ) { // Move to the top right X mark. hero . moveXY ( 68 , 56 ) ; /…" at bounding box center [505, 89] width 187 height 143
click at [529, 41] on div "while ( true ) { // Move to the top right X mark. hero . moveXY ( 68 , 56 ) ; /…" at bounding box center [505, 89] width 187 height 143
type textarea "// Move to the top right X mark."
click at [528, 60] on div "while ( true ) { // Move to the top right X mark. hero . moveXY ( 68 , 56 ) ; /…" at bounding box center [505, 89] width 187 height 143
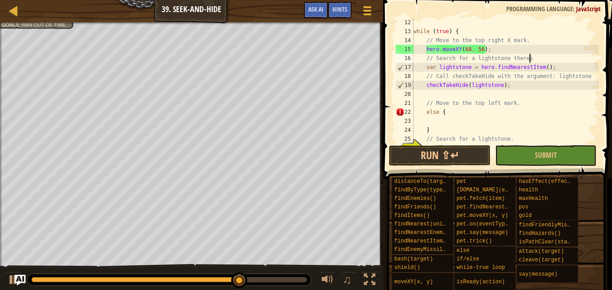
type textarea "// Search for a lightstone there"
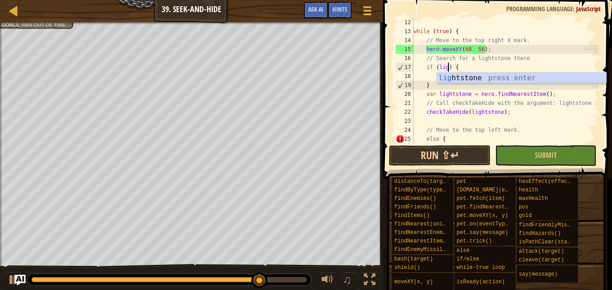
scroll to position [4, 6]
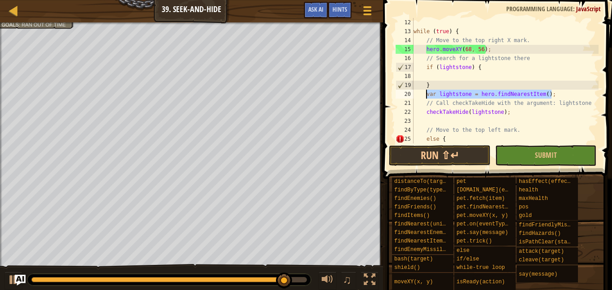
drag, startPoint x: 552, startPoint y: 98, endPoint x: 426, endPoint y: 96, distance: 125.9
click at [426, 96] on div "while ( true ) { // Move to the top right X mark. hero . moveXY ( 68 , 56 ) ; /…" at bounding box center [505, 89] width 187 height 143
click at [533, 59] on div "while ( true ) { // Move to the top right X mark. hero . moveXY ( 68 , 56 ) ; /…" at bounding box center [505, 89] width 187 height 143
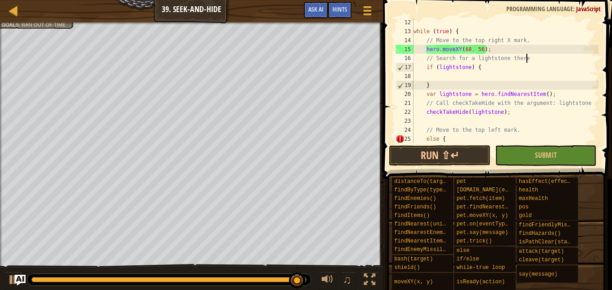
type textarea "// Search for a lightstone there"
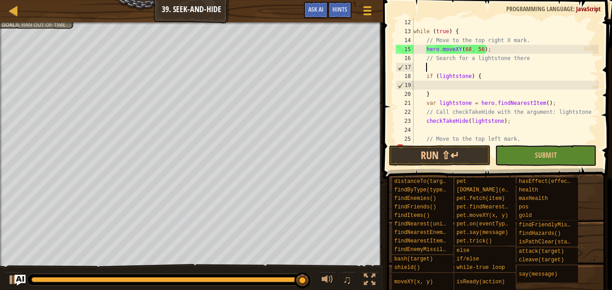
paste textarea "var lightstone = hero.findNearestItem();"
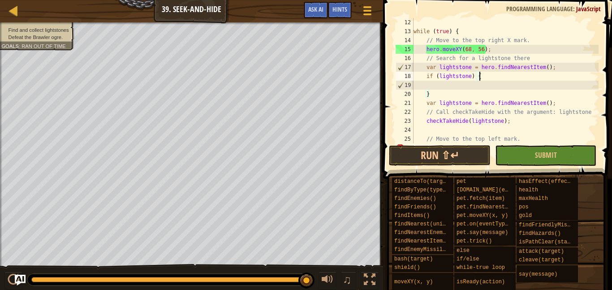
click at [551, 105] on div "while ( true ) { // Move to the top right X mark. hero . moveXY ( 68 , 56 ) ; /…" at bounding box center [505, 89] width 187 height 143
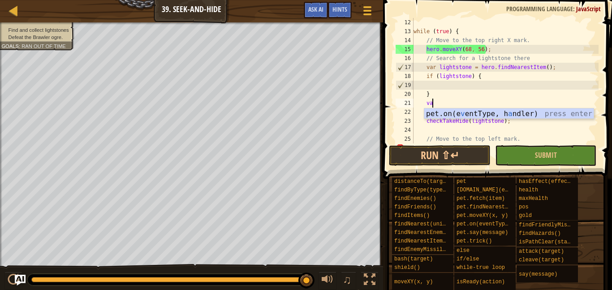
type textarea "v"
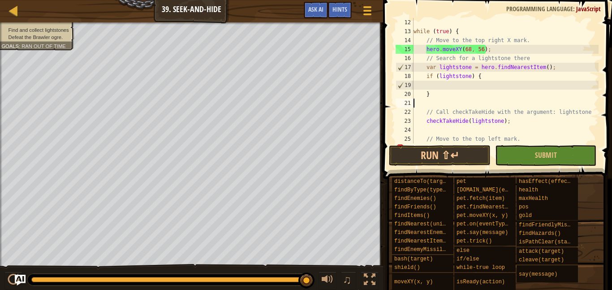
scroll to position [4, 0]
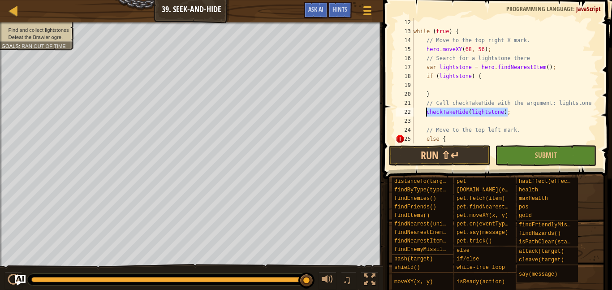
drag, startPoint x: 509, startPoint y: 113, endPoint x: 427, endPoint y: 114, distance: 82.0
click at [427, 114] on div "while ( true ) { // Move to the top right X mark. hero . moveXY ( 68 , 56 ) ; /…" at bounding box center [505, 89] width 187 height 143
type textarea "checkTakeHide(lightstone);"
click at [438, 82] on div "while ( true ) { // Move to the top right X mark. hero . moveXY ( 68 , 56 ) ; /…" at bounding box center [505, 89] width 187 height 143
paste textarea "checkTakeHide(lightstone);"
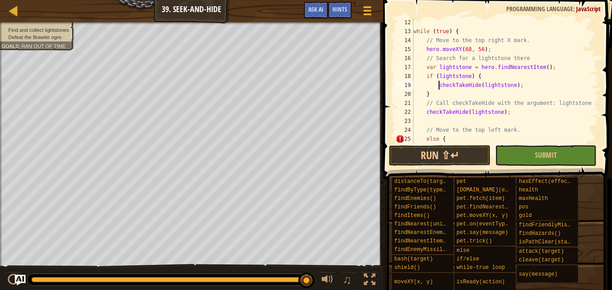
click at [438, 88] on div "while ( true ) { // Move to the top right X mark. hero . moveXY ( 68 , 56 ) ; /…" at bounding box center [505, 89] width 187 height 143
click at [507, 116] on div "while ( true ) { // Move to the top right X mark. hero . moveXY ( 68 , 56 ) ; /…" at bounding box center [505, 89] width 187 height 143
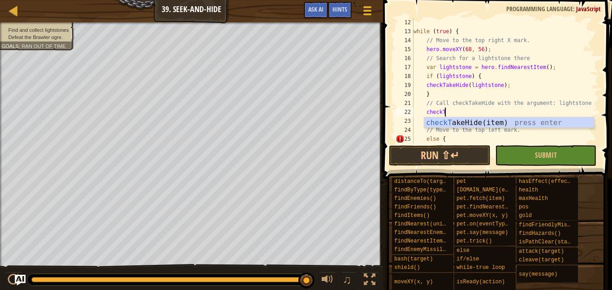
type textarea "c"
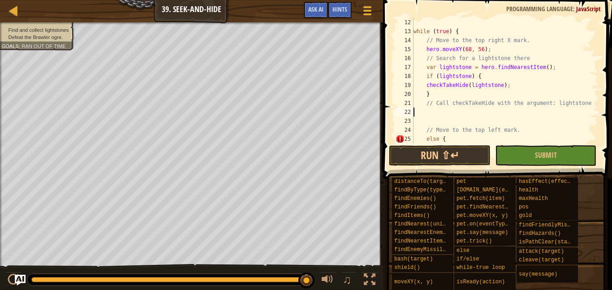
type textarea "// Call checkTakeHide with the argument: lightstone"
type textarea "else {"
click at [382, 165] on span at bounding box center [498, 76] width 236 height 205
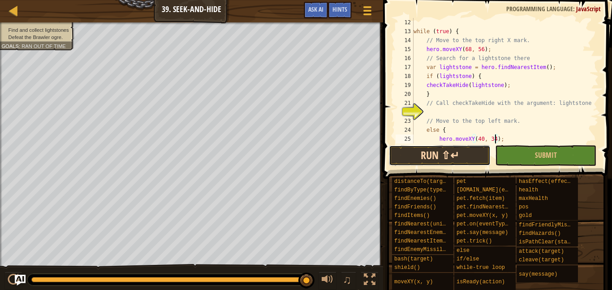
click at [400, 156] on button "Run ⇧↵" at bounding box center [439, 155] width 101 height 21
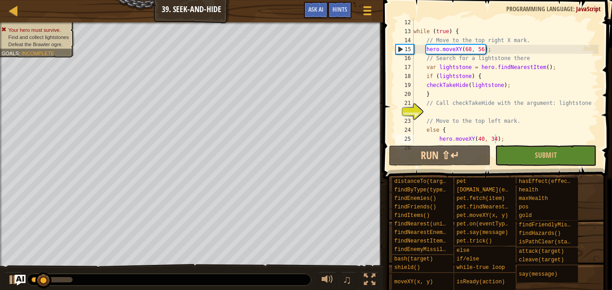
click at [57, 29] on ul "Your hero must survive. Find and collect lightstones Defeat the Brawler ogre." at bounding box center [35, 37] width 69 height 22
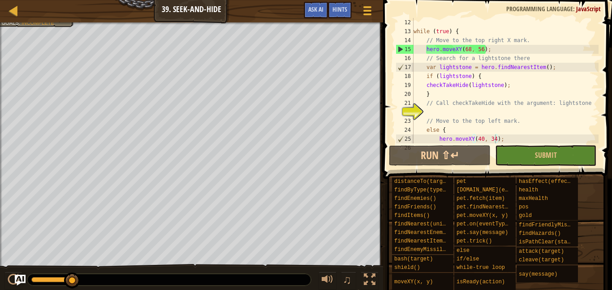
type textarea "else {"
click at [449, 130] on div "while ( true ) { // Move to the top right X mark. hero . moveXY ( 68 , 56 ) ; /…" at bounding box center [505, 89] width 187 height 143
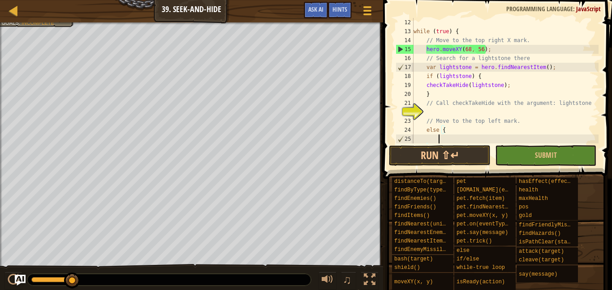
scroll to position [4, 3]
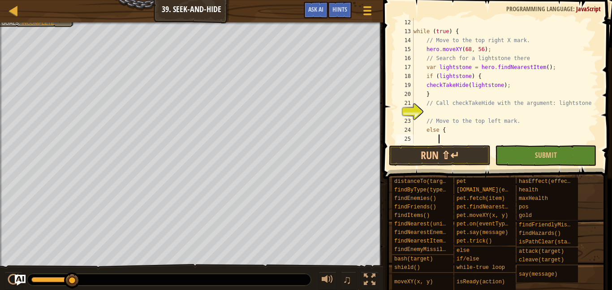
type textarea "else {"
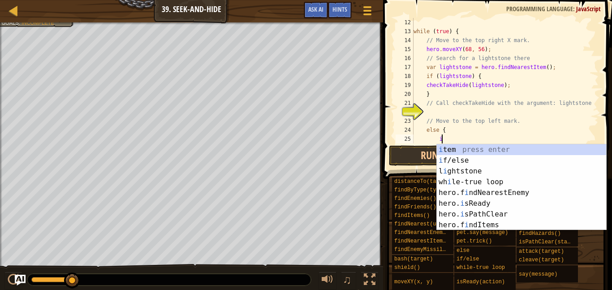
scroll to position [4, 4]
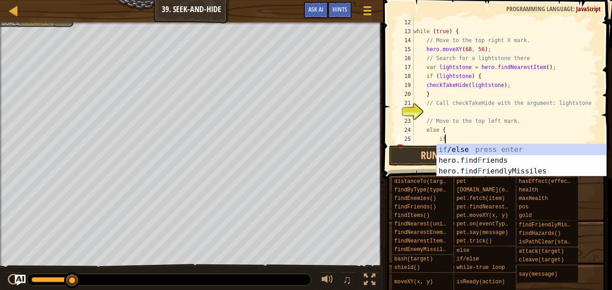
type textarea "if (enemy) {"
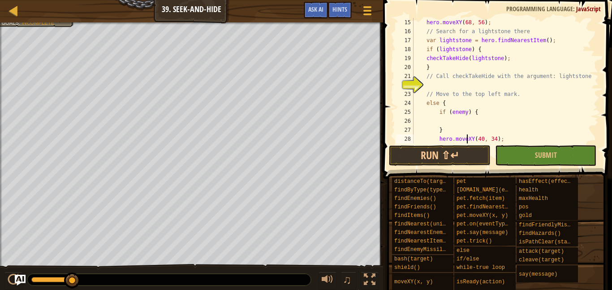
scroll to position [125, 0]
type textarea "}"
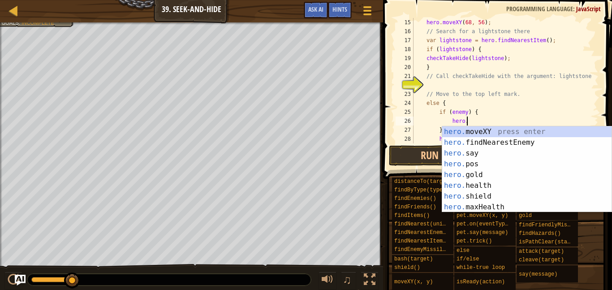
scroll to position [4, 7]
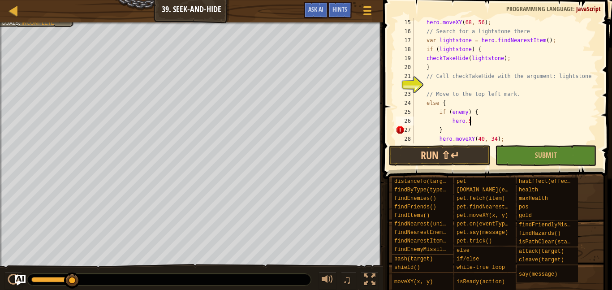
type textarea "hero."
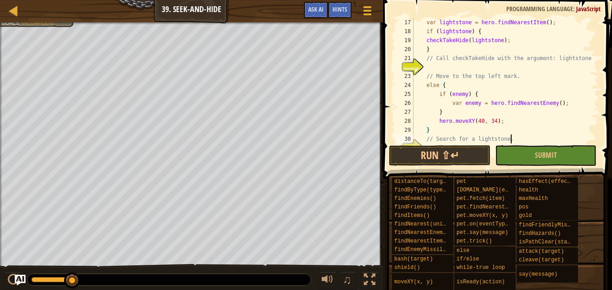
scroll to position [143, 0]
click at [448, 108] on div "var lightstone = hero . findNearestItem ( ) ; if ( lightstone ) { checkTakeHide…" at bounding box center [505, 89] width 187 height 143
drag, startPoint x: 501, startPoint y: 123, endPoint x: 439, endPoint y: 120, distance: 61.9
click at [439, 120] on div "var lightstone = hero . findNearestItem ( ) ; if ( lightstone ) { checkTakeHide…" at bounding box center [505, 89] width 187 height 143
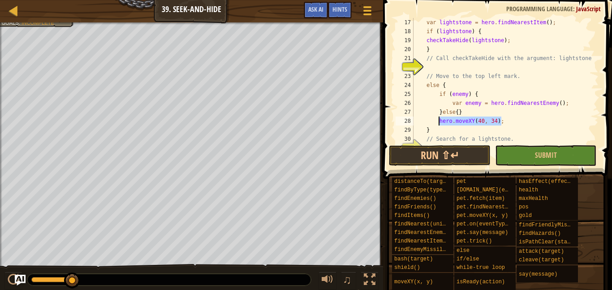
type textarea "hero.moveXY(40, 34);"
click at [458, 111] on div "var lightstone = hero . findNearestItem ( ) ; if ( lightstone ) { checkTakeHide…" at bounding box center [505, 89] width 187 height 143
paste textarea "hero.moveXY(40, 34);"
click at [456, 155] on button "Run ⇧↵" at bounding box center [439, 155] width 101 height 21
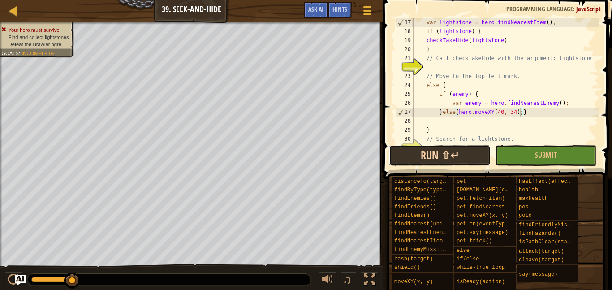
click at [457, 155] on button "Run ⇧↵" at bounding box center [439, 155] width 101 height 21
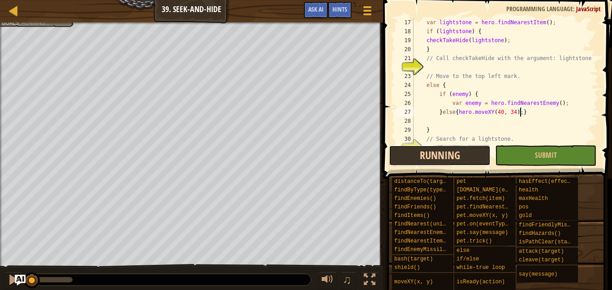
click at [457, 155] on button "Running" at bounding box center [439, 155] width 101 height 21
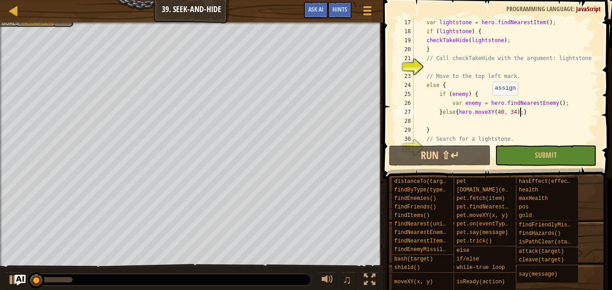
click at [487, 103] on div "var lightstone = hero . findNearestItem ( ) ; if ( lightstone ) { checkTakeHide…" at bounding box center [505, 89] width 187 height 143
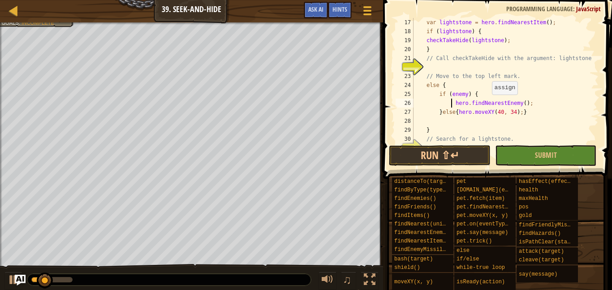
type textarea "hero.findNearestEnemy();"
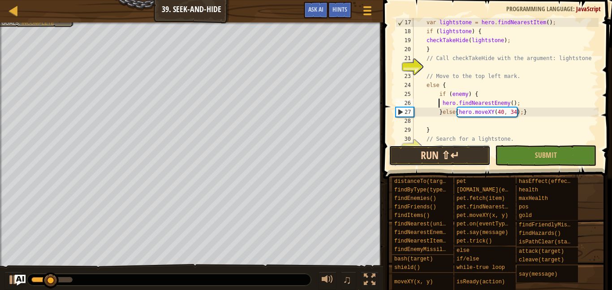
click at [452, 155] on button "Run ⇧↵" at bounding box center [439, 155] width 101 height 21
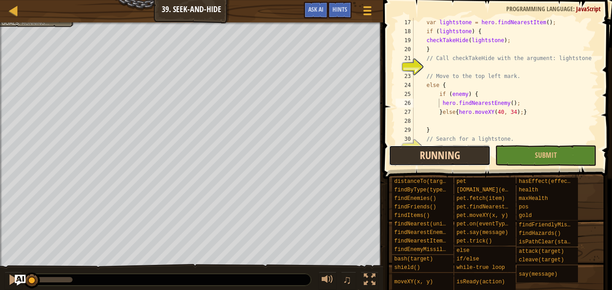
click at [452, 155] on button "Running" at bounding box center [439, 155] width 101 height 21
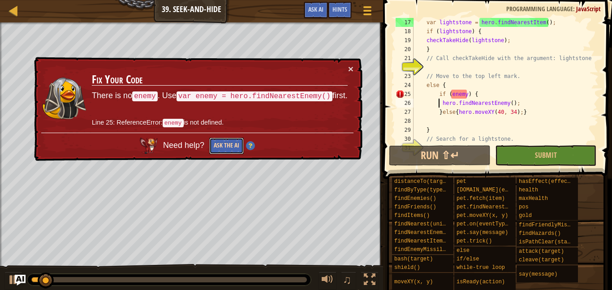
click at [228, 147] on button "Ask the AI" at bounding box center [226, 146] width 34 height 17
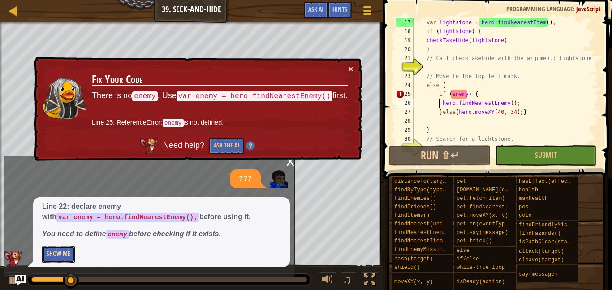
click at [65, 254] on button "Show Me" at bounding box center [58, 254] width 33 height 17
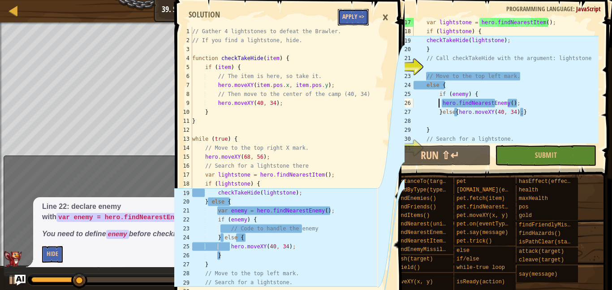
click at [356, 21] on button "Apply =>" at bounding box center [353, 17] width 31 height 17
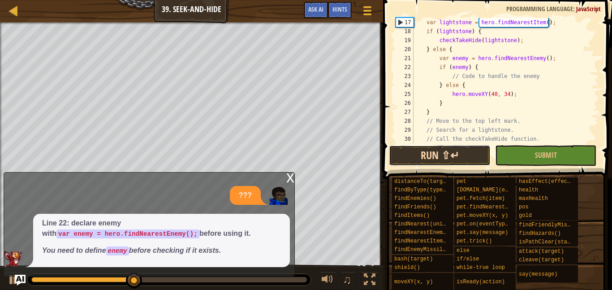
click at [436, 152] on button "Run ⇧↵" at bounding box center [439, 155] width 101 height 21
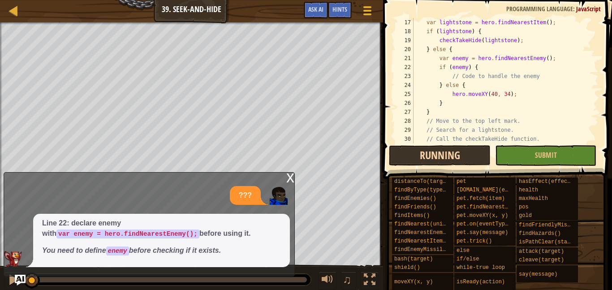
scroll to position [4, 0]
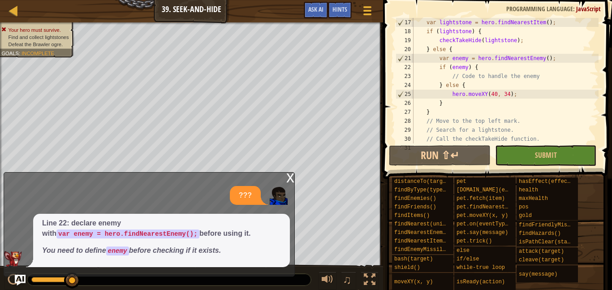
click at [290, 178] on div "x" at bounding box center [290, 176] width 8 height 9
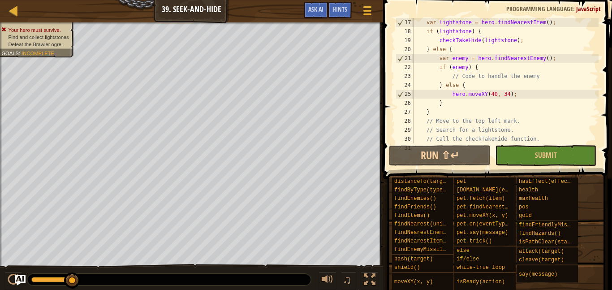
type textarea "}"
click at [454, 111] on div "var lightstone = hero . findNearestItem ( ) ; if ( lightstone ) { checkTakeHide…" at bounding box center [505, 89] width 187 height 143
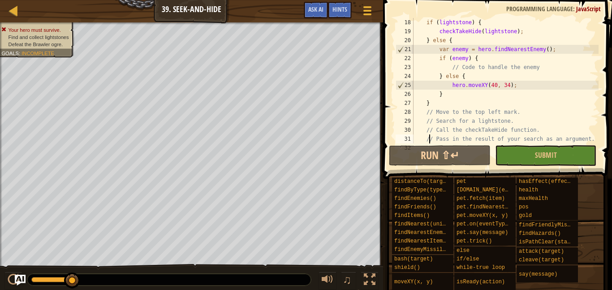
type textarea "}"
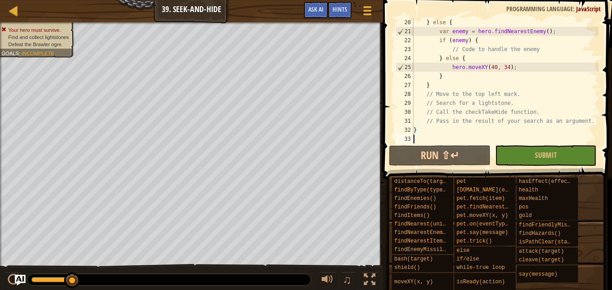
scroll to position [170, 0]
click at [309, 6] on span "Ask AI" at bounding box center [315, 9] width 15 height 9
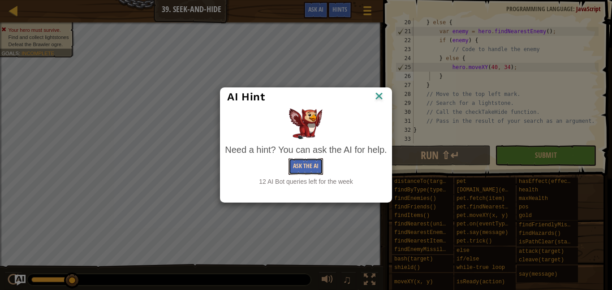
click at [297, 162] on button "Ask the AI" at bounding box center [305, 166] width 34 height 17
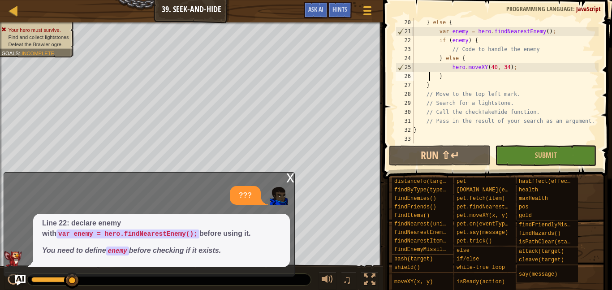
click at [288, 179] on div "x" at bounding box center [290, 176] width 8 height 9
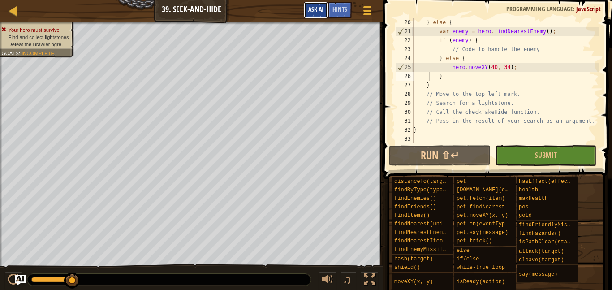
click at [311, 10] on span "Ask AI" at bounding box center [315, 9] width 15 height 9
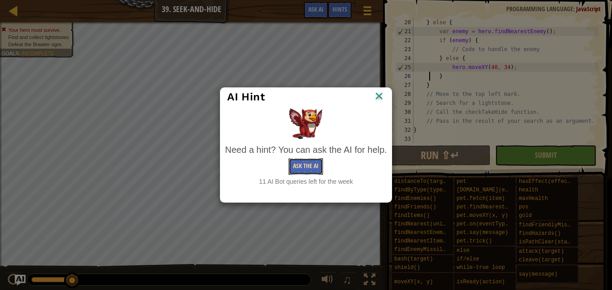
click at [305, 162] on button "Ask the AI" at bounding box center [305, 166] width 34 height 17
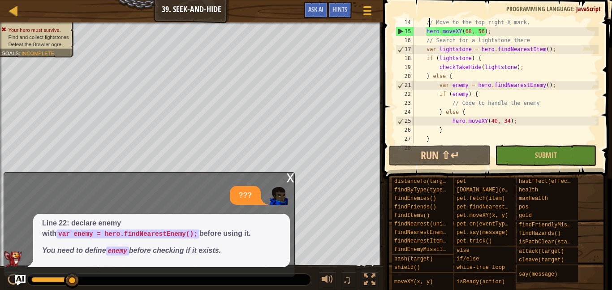
type textarea "while (true) {"
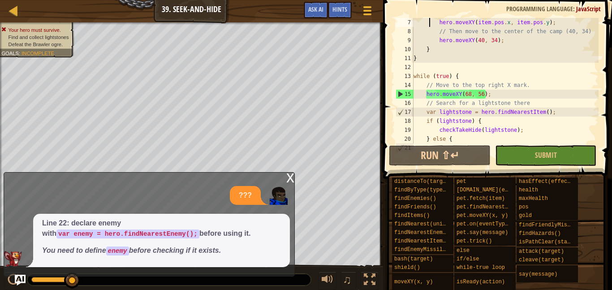
type textarea "function checkTakeHide(item) {"
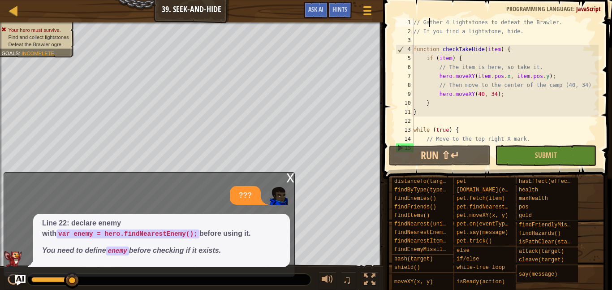
scroll to position [0, 0]
type textarea "// If you find a lightstone, hide."
type textarea "}"
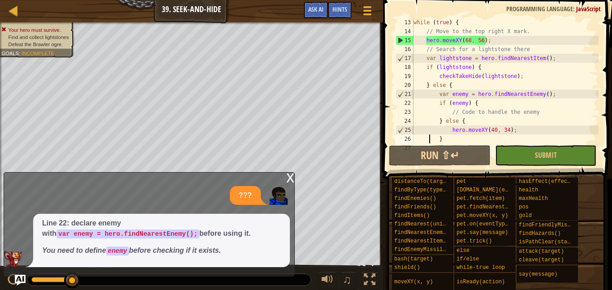
scroll to position [108, 0]
click at [553, 58] on div "while ( true ) { // Move to the top right X mark. hero . moveXY ( 68 , 56 ) ; /…" at bounding box center [505, 89] width 187 height 143
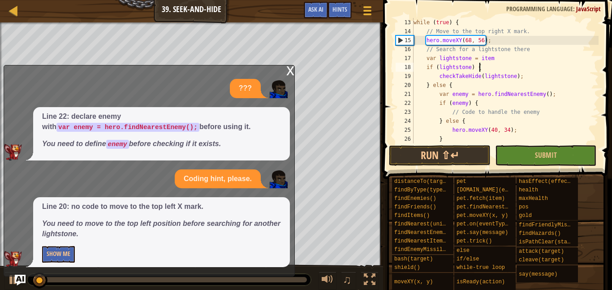
scroll to position [4, 9]
type textarea "checkTakeHide(lightstone);"
click at [63, 251] on button "Show Me" at bounding box center [58, 254] width 33 height 17
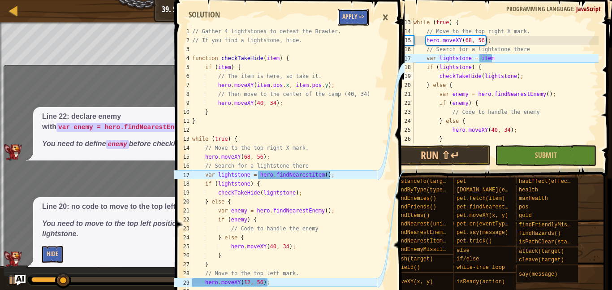
click at [349, 9] on button "Apply =>" at bounding box center [353, 17] width 31 height 17
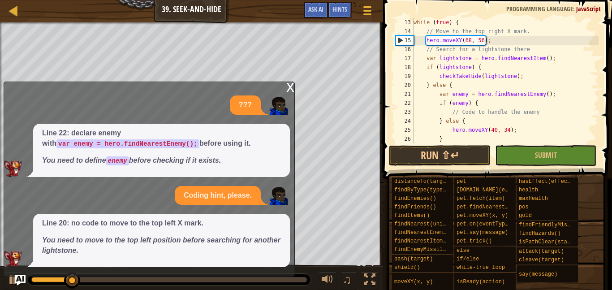
click at [288, 86] on div "x" at bounding box center [290, 86] width 8 height 9
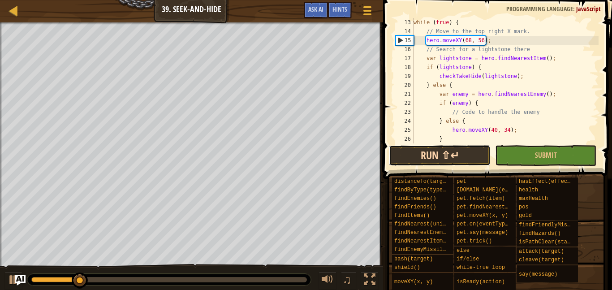
click at [452, 159] on button "Run ⇧↵" at bounding box center [439, 155] width 101 height 21
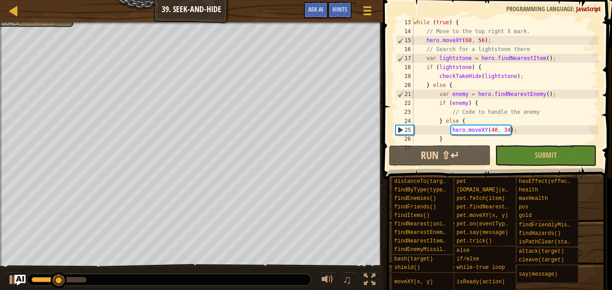
scroll to position [179, 0]
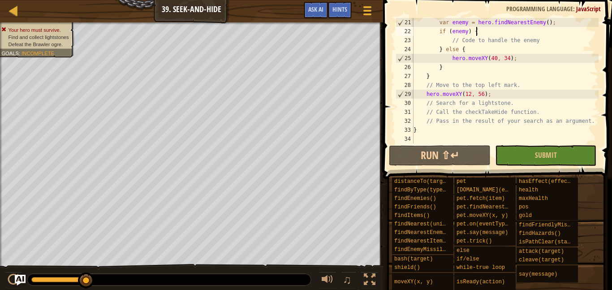
click at [481, 33] on div "var enemy = hero . findNearestEnemy ( ) ; if ( enemy ) { // Code to handle the …" at bounding box center [505, 89] width 187 height 143
type textarea "if (enemy) {"
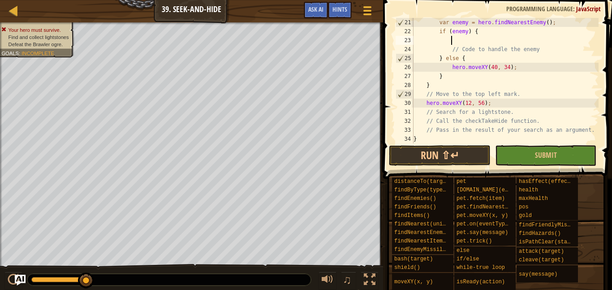
type textarea "x"
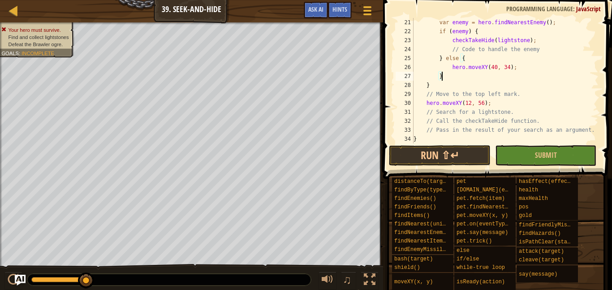
scroll to position [4, 4]
click at [441, 149] on button "Run ⇧↵" at bounding box center [439, 155] width 101 height 21
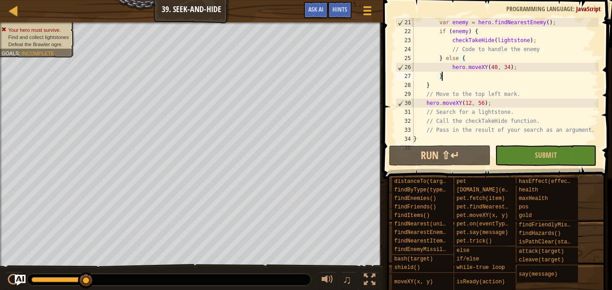
click at [495, 34] on div "var enemy = hero . findNearestEnemy ( ) ; if ( enemy ) { checkTakeHide ( lights…" at bounding box center [505, 89] width 187 height 143
type textarea "if (enemy) {"
click at [15, 279] on img "Ask AI" at bounding box center [20, 280] width 12 height 12
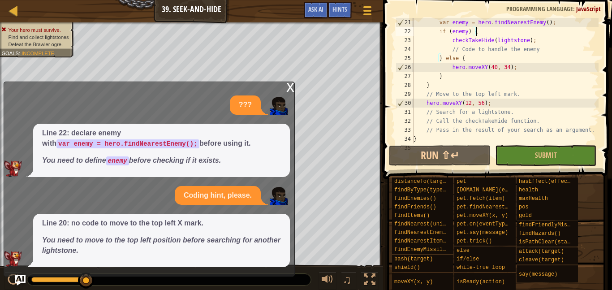
click at [289, 84] on div "x" at bounding box center [290, 86] width 8 height 9
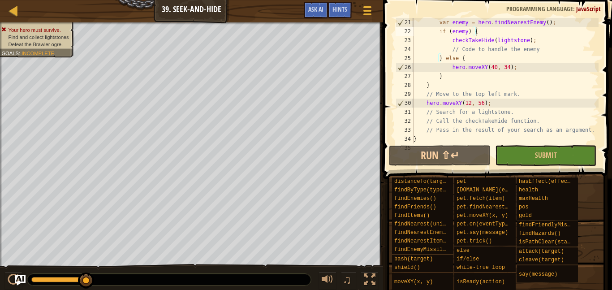
click at [318, 19] on div "Game Menu Done Hints Ask AI" at bounding box center [338, 12] width 79 height 21
click at [316, 12] on span "Ask AI" at bounding box center [315, 9] width 15 height 9
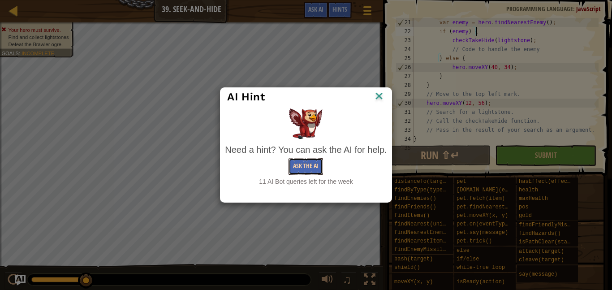
click at [311, 162] on button "Ask the AI" at bounding box center [305, 166] width 34 height 17
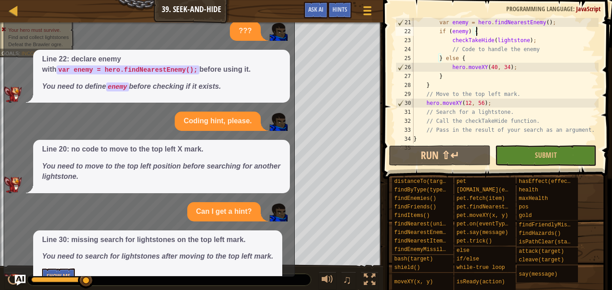
scroll to position [24, 0]
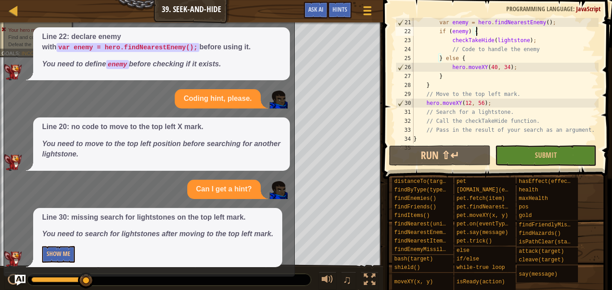
click at [77, 249] on p "Show Me" at bounding box center [157, 254] width 231 height 17
click at [69, 253] on button "Show Me" at bounding box center [58, 254] width 33 height 17
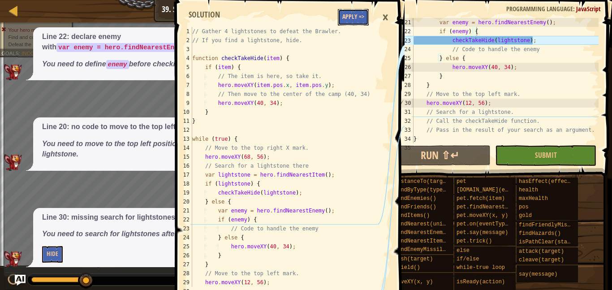
click at [350, 20] on button "Apply =>" at bounding box center [353, 17] width 31 height 17
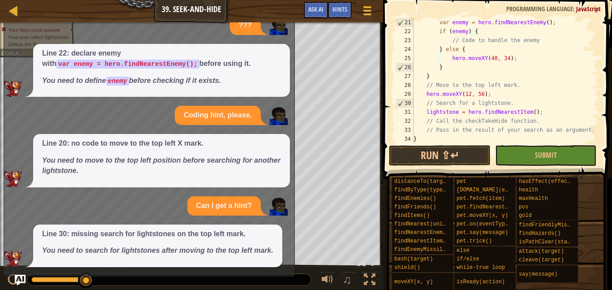
scroll to position [8, 0]
click at [420, 159] on button "Run ⇧↵" at bounding box center [439, 155] width 101 height 21
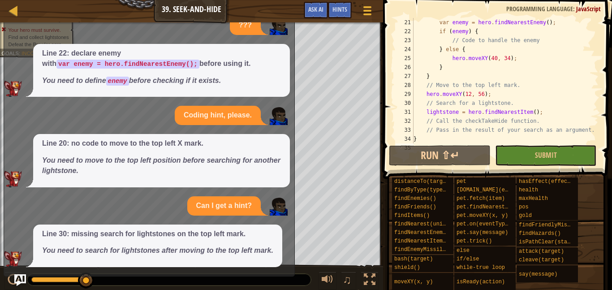
click at [21, 282] on img "Ask AI" at bounding box center [20, 280] width 12 height 12
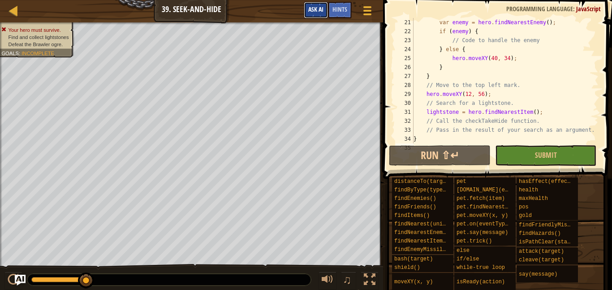
click at [320, 11] on span "Ask AI" at bounding box center [315, 9] width 15 height 9
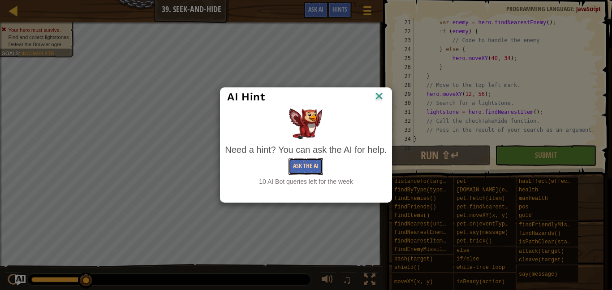
click at [300, 170] on button "Ask the AI" at bounding box center [305, 166] width 34 height 17
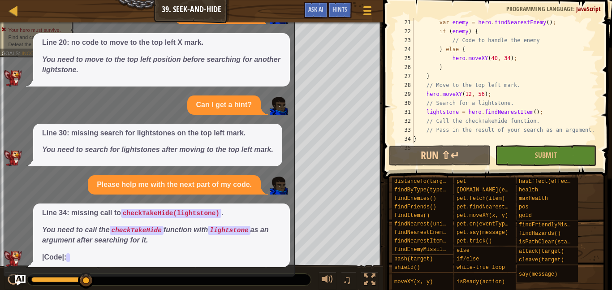
scroll to position [110, 0]
click at [94, 258] on em "Loading code fix..........." at bounding box center [81, 257] width 79 height 8
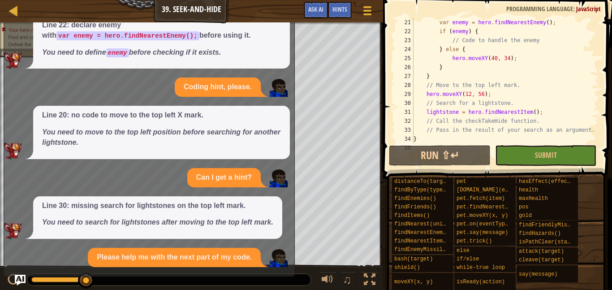
scroll to position [116, 0]
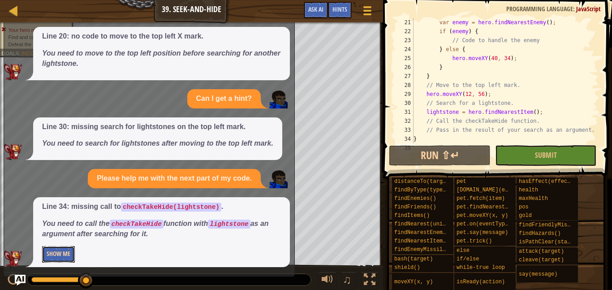
click at [66, 256] on button "Show Me" at bounding box center [58, 254] width 33 height 17
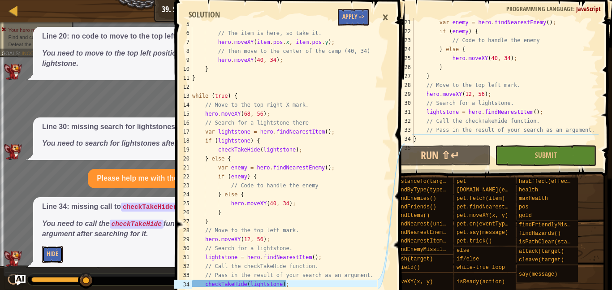
scroll to position [63, 0]
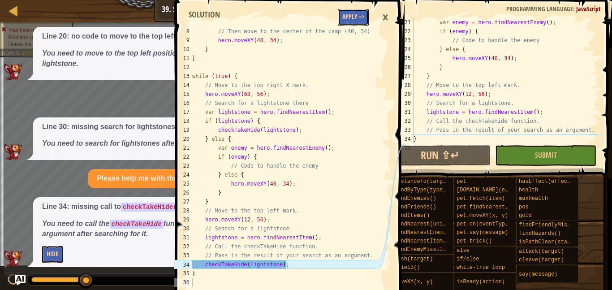
click at [352, 10] on button "Apply =>" at bounding box center [353, 17] width 31 height 17
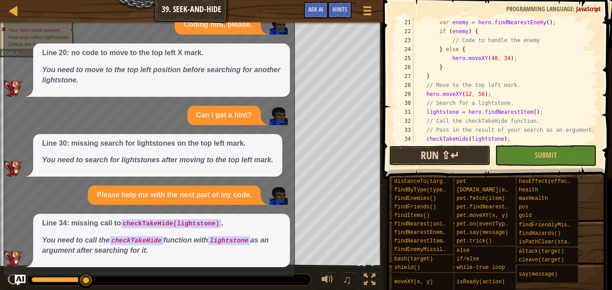
click at [434, 157] on button "Run ⇧↵" at bounding box center [439, 155] width 101 height 21
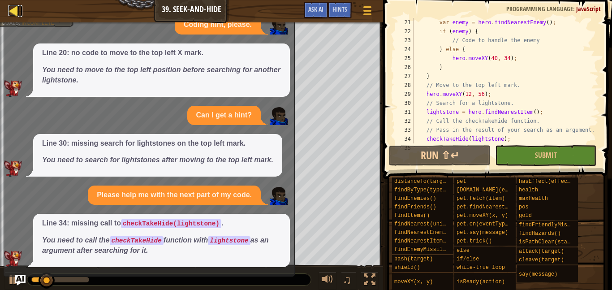
click at [13, 15] on div at bounding box center [13, 10] width 11 height 11
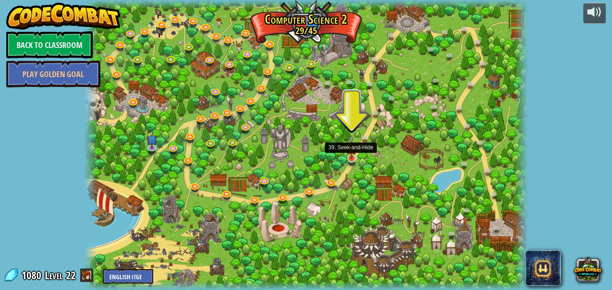
click at [348, 157] on img at bounding box center [351, 147] width 10 height 24
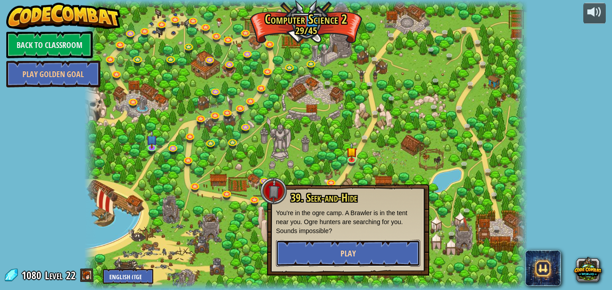
click at [339, 242] on button "Play" at bounding box center [348, 253] width 144 height 27
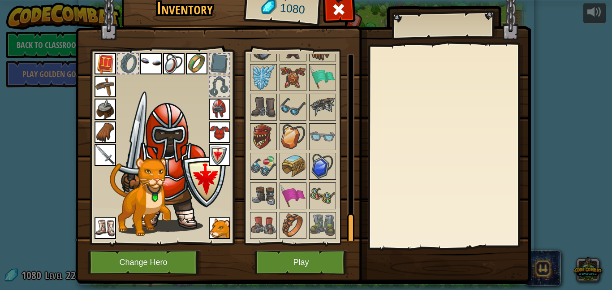
scroll to position [1025, 0]
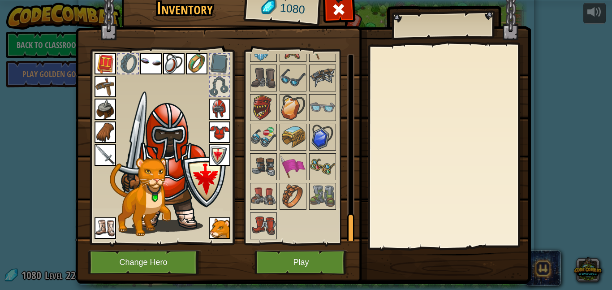
drag, startPoint x: 350, startPoint y: 79, endPoint x: 370, endPoint y: 242, distance: 163.8
click at [370, 242] on div "Inventory 1080 Available Equip Equip Equip Equip Equip Equip Equip Equip Equip …" at bounding box center [306, 137] width 456 height 296
click at [294, 174] on img at bounding box center [292, 166] width 25 height 25
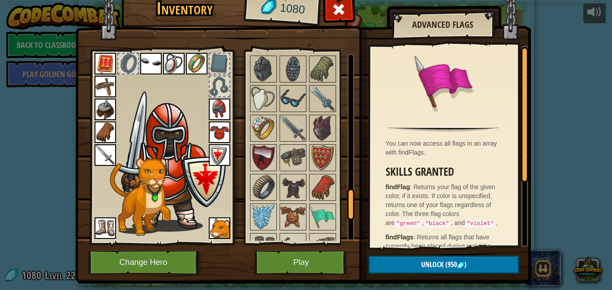
scroll to position [871, 0]
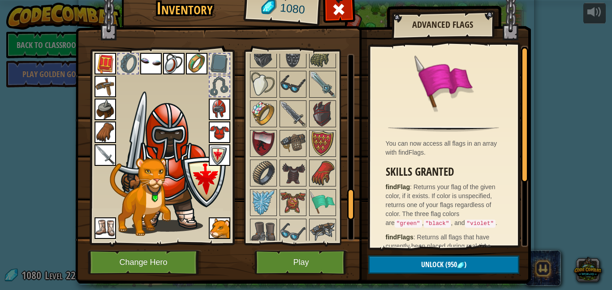
drag, startPoint x: 350, startPoint y: 221, endPoint x: 345, endPoint y: 196, distance: 25.6
click at [345, 196] on div "Available Equip Equip Equip Equip Equip Equip Equip Equip Equip Equip Equip Equ…" at bounding box center [302, 147] width 106 height 187
click at [323, 199] on img at bounding box center [322, 202] width 25 height 25
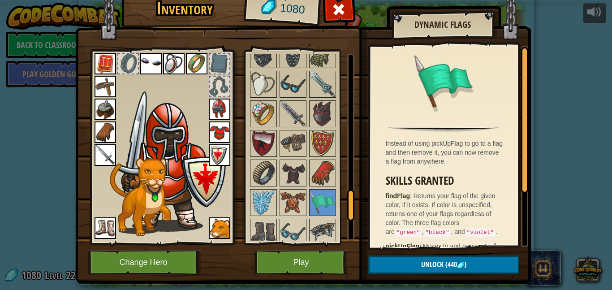
drag, startPoint x: 357, startPoint y: 203, endPoint x: 360, endPoint y: 188, distance: 15.4
click at [360, 188] on img at bounding box center [303, 120] width 456 height 325
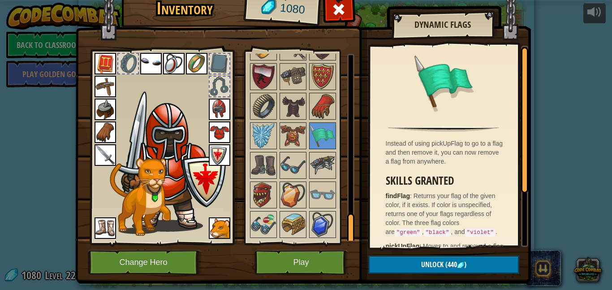
scroll to position [1025, 0]
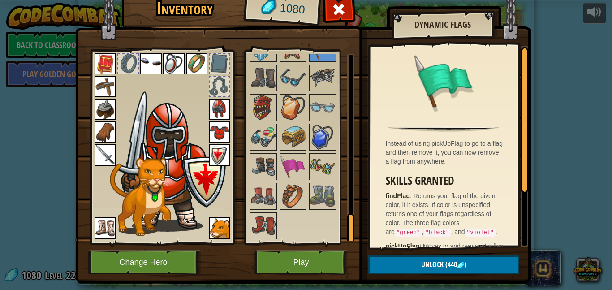
drag, startPoint x: 353, startPoint y: 205, endPoint x: 360, endPoint y: 266, distance: 61.3
click at [360, 266] on div "Inventory 1080 Available Equip Equip Equip Equip Equip Equip Equip Equip Equip …" at bounding box center [306, 137] width 456 height 296
click at [295, 163] on img at bounding box center [292, 166] width 25 height 25
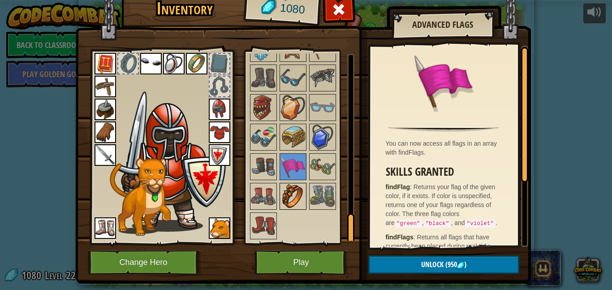
click at [289, 202] on img at bounding box center [292, 196] width 25 height 25
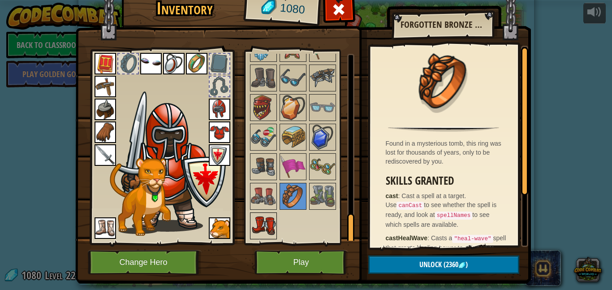
click at [268, 219] on img at bounding box center [263, 225] width 25 height 25
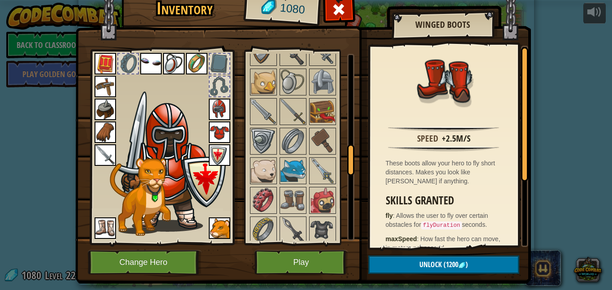
scroll to position [505, 0]
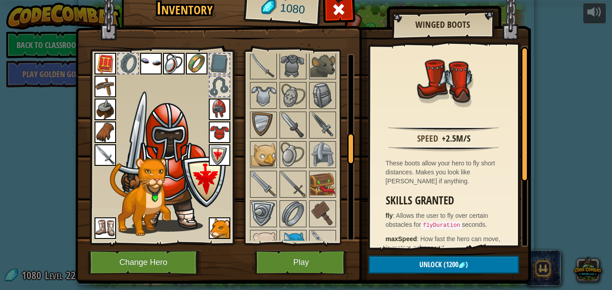
drag, startPoint x: 352, startPoint y: 229, endPoint x: 344, endPoint y: 148, distance: 81.8
click at [344, 148] on div "Available Equip Equip Equip Equip Equip Equip Equip Equip Equip Equip Equip Equ…" at bounding box center [302, 147] width 106 height 187
click at [314, 264] on button "Play" at bounding box center [301, 262] width 94 height 25
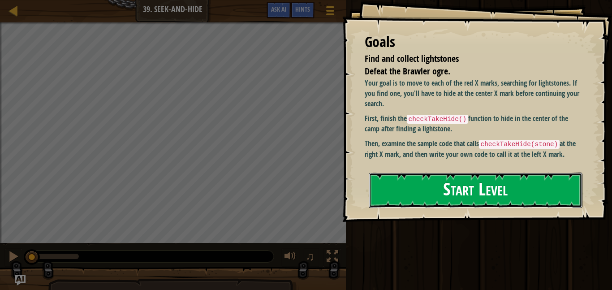
click at [478, 188] on button "Start Level" at bounding box center [476, 189] width 214 height 35
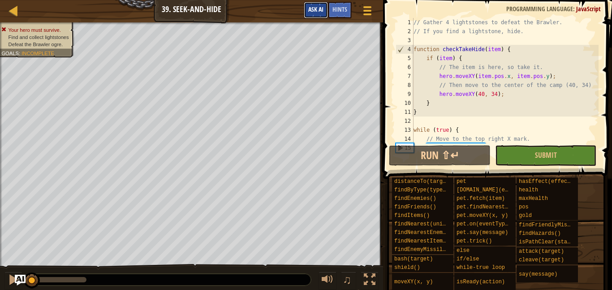
click at [306, 13] on button "Ask AI" at bounding box center [316, 10] width 24 height 17
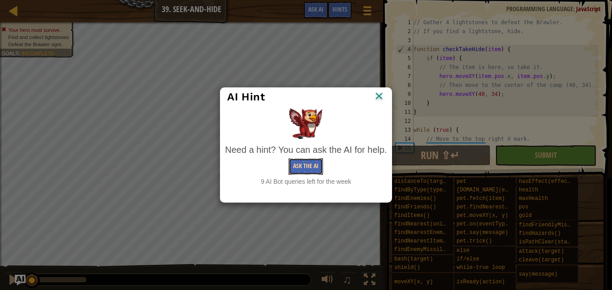
click at [304, 166] on button "Ask the AI" at bounding box center [305, 166] width 34 height 17
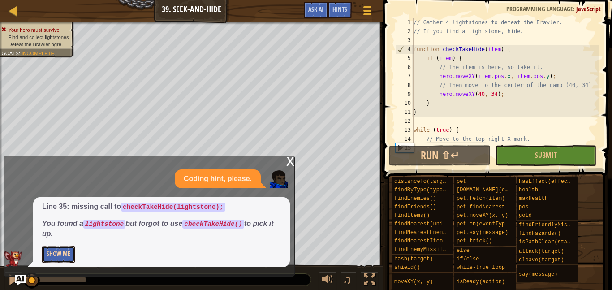
click at [63, 257] on button "Show Me" at bounding box center [58, 254] width 33 height 17
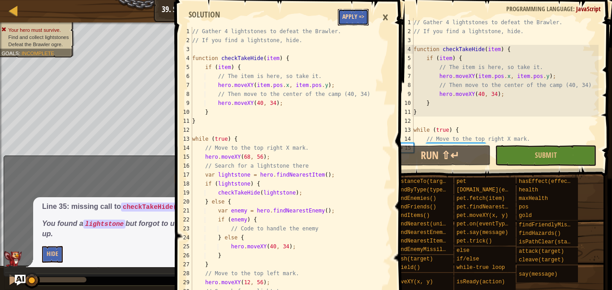
click at [350, 22] on button "Apply =>" at bounding box center [353, 17] width 31 height 17
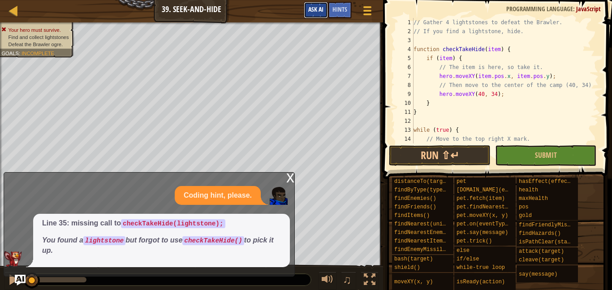
click at [316, 12] on span "Ask AI" at bounding box center [315, 9] width 15 height 9
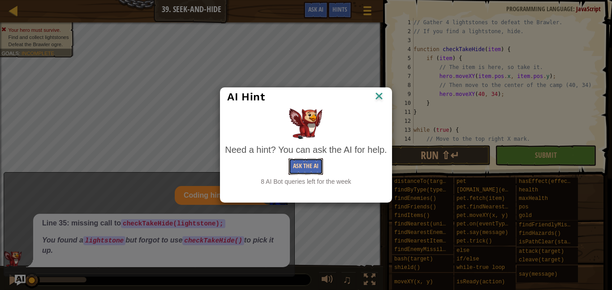
click at [302, 163] on button "Ask the AI" at bounding box center [305, 166] width 34 height 17
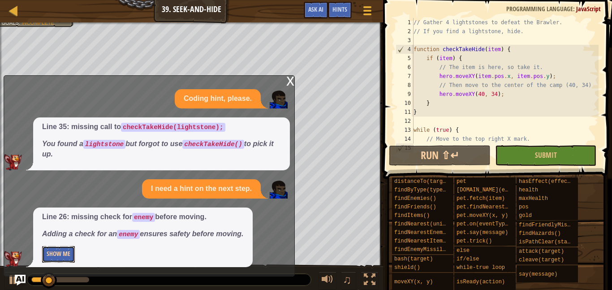
click at [65, 252] on button "Show Me" at bounding box center [58, 254] width 33 height 17
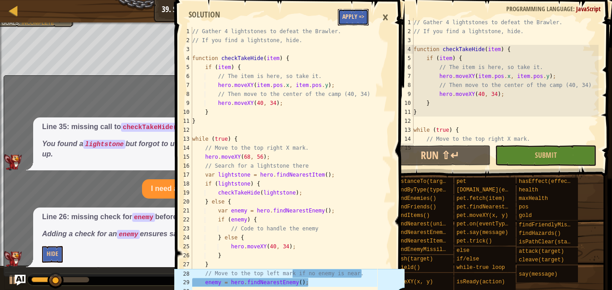
click at [349, 14] on button "Apply =>" at bounding box center [353, 17] width 31 height 17
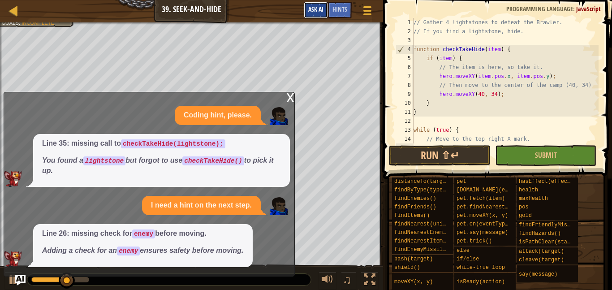
click at [314, 9] on span "Ask AI" at bounding box center [315, 9] width 15 height 9
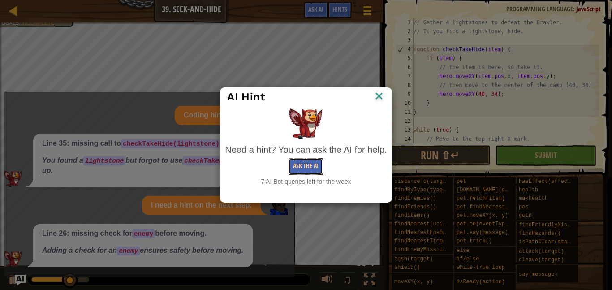
click at [301, 169] on button "Ask the AI" at bounding box center [305, 166] width 34 height 17
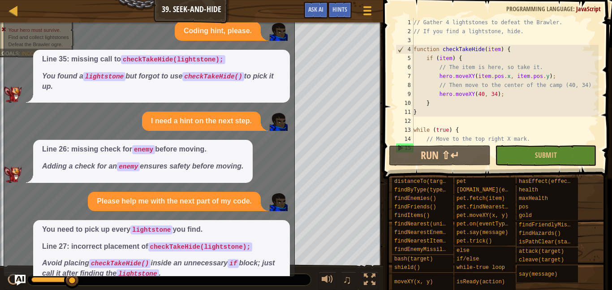
scroll to position [42, 0]
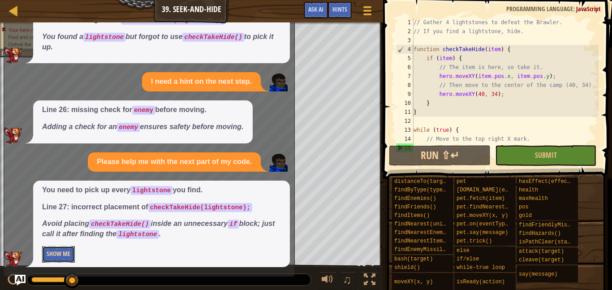
click at [54, 255] on button "Show Me" at bounding box center [58, 254] width 33 height 17
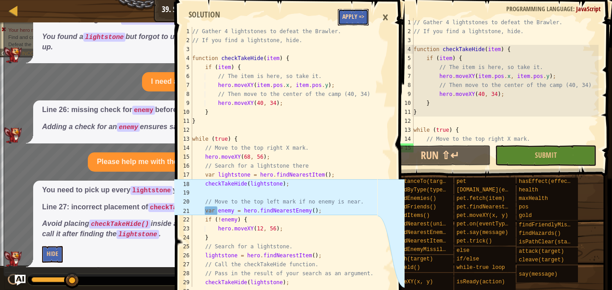
click at [353, 22] on button "Apply =>" at bounding box center [353, 17] width 31 height 17
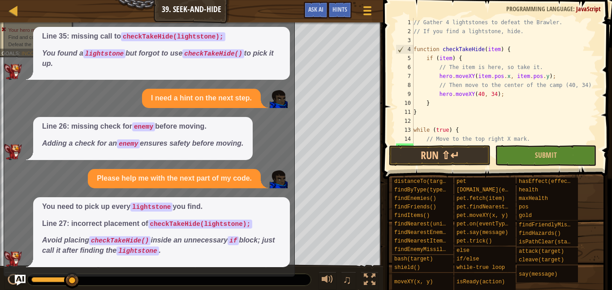
scroll to position [25, 0]
click at [23, 280] on img "Ask AI" at bounding box center [20, 280] width 12 height 12
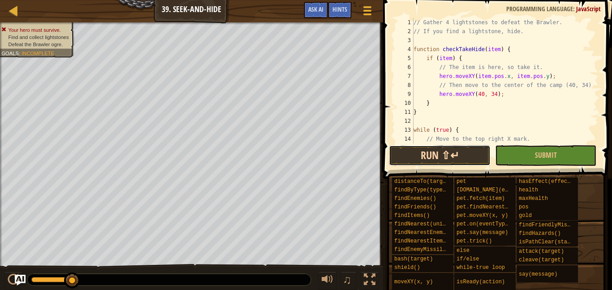
click at [453, 154] on button "Run ⇧↵" at bounding box center [439, 155] width 101 height 21
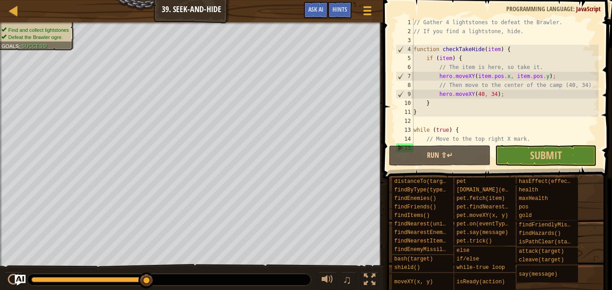
drag, startPoint x: 103, startPoint y: 279, endPoint x: 162, endPoint y: 272, distance: 58.6
click at [162, 272] on div "♫" at bounding box center [191, 277] width 383 height 27
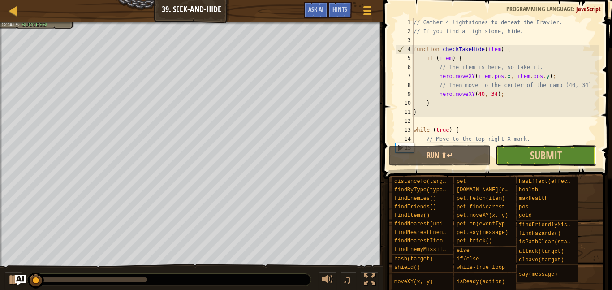
click at [571, 152] on button "Submit" at bounding box center [545, 155] width 101 height 21
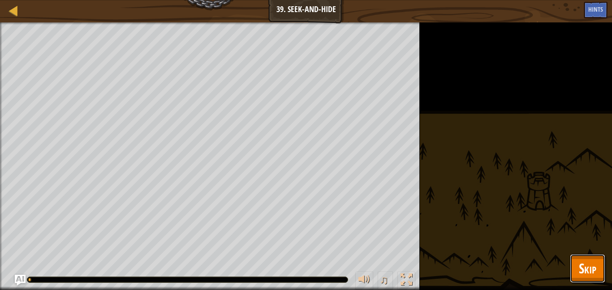
click at [590, 271] on span "Skip" at bounding box center [587, 268] width 17 height 18
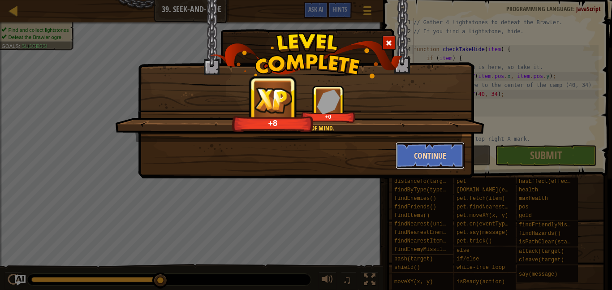
click at [431, 147] on button "Continue" at bounding box center [430, 155] width 69 height 27
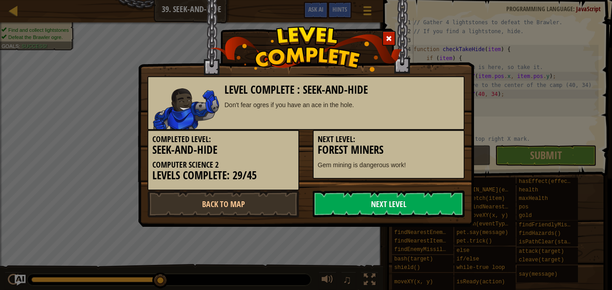
click at [393, 204] on link "Next Level" at bounding box center [389, 203] width 152 height 27
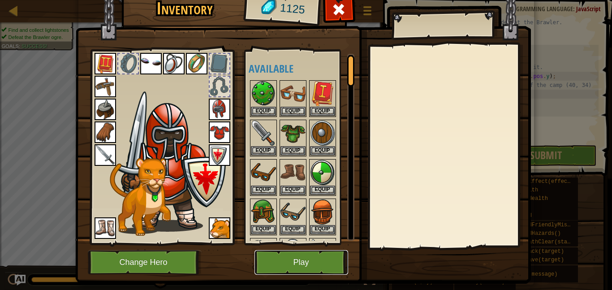
click at [302, 262] on button "Play" at bounding box center [301, 262] width 94 height 25
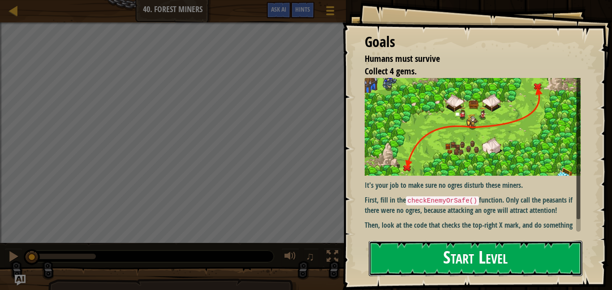
click at [436, 255] on button "Start Level" at bounding box center [476, 258] width 214 height 35
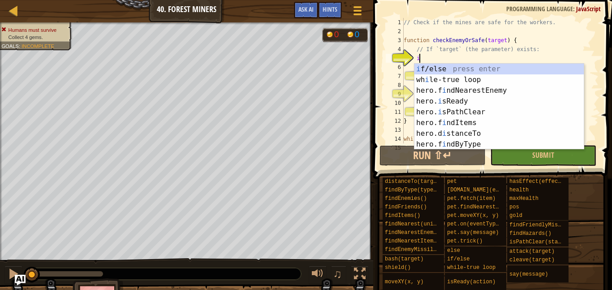
scroll to position [4, 2]
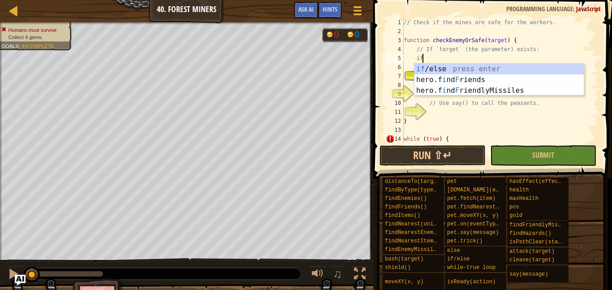
type textarea "if (enemy) {"
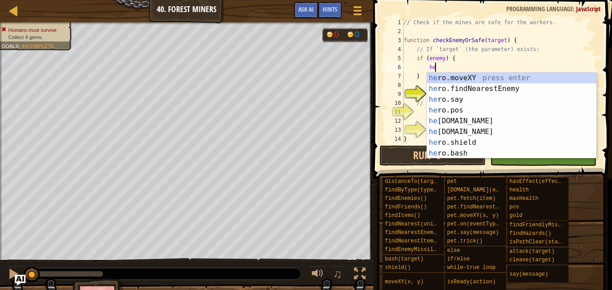
type textarea "her"
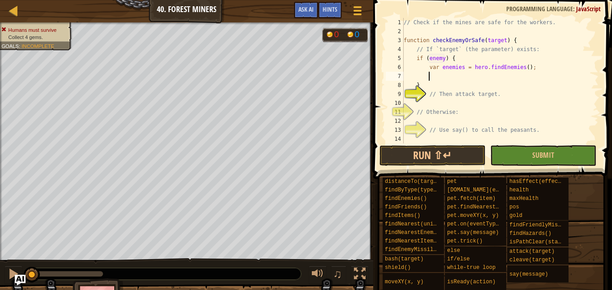
scroll to position [4, 3]
click at [532, 69] on div "// Check if the mines are safe for the workers. function checkEnemyOrSafe ( tar…" at bounding box center [500, 89] width 197 height 143
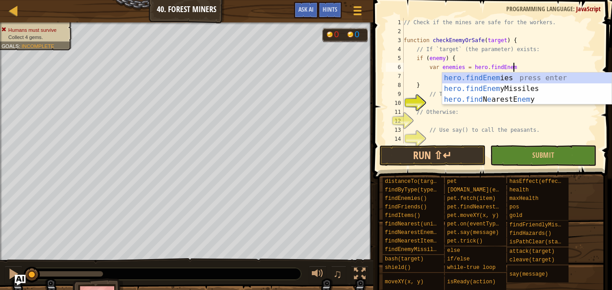
scroll to position [0, 0]
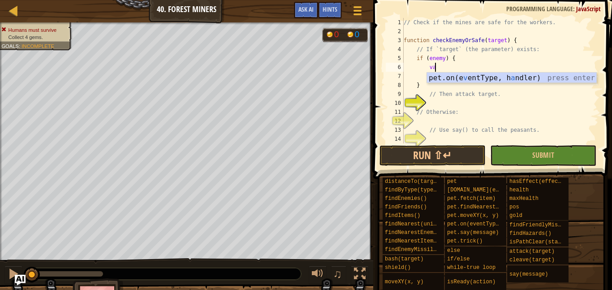
type textarea "v"
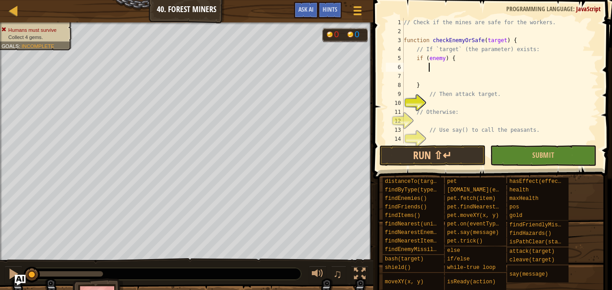
click at [537, 52] on div "// Check if the mines are safe for the workers. function checkEnemyOrSafe ( tar…" at bounding box center [500, 89] width 197 height 143
type textarea "// If `target` (the parameter) exists:"
click at [457, 68] on div "// Check if the mines are safe for the workers. function checkEnemyOrSafe ( tar…" at bounding box center [500, 89] width 197 height 143
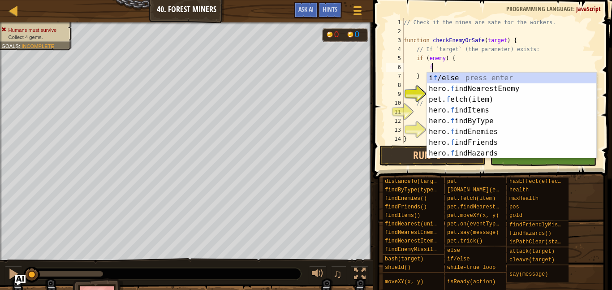
type textarea "fi"
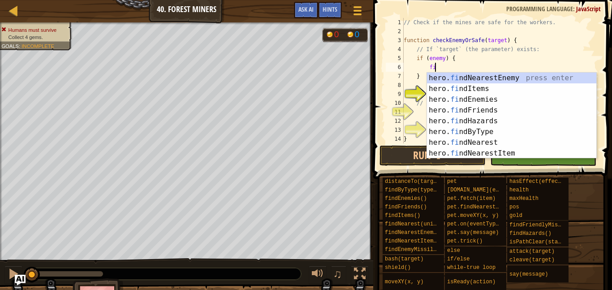
scroll to position [4, 4]
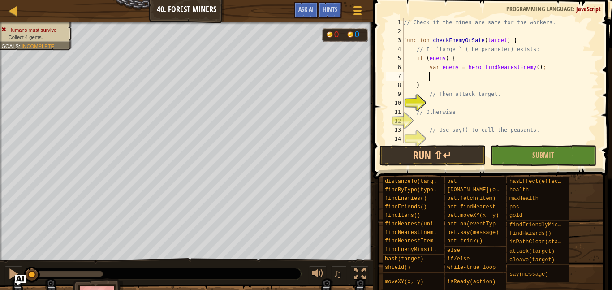
click at [543, 68] on div "// Check if the mines are safe for the workers. function checkEnemyOrSafe ( tar…" at bounding box center [500, 89] width 197 height 143
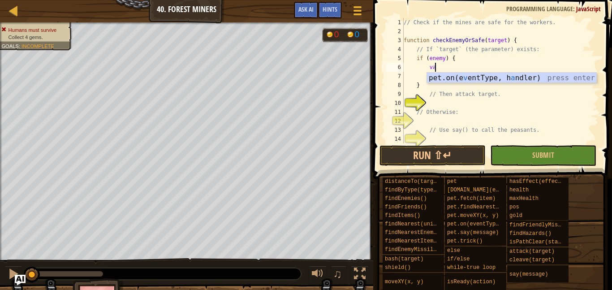
type textarea "v"
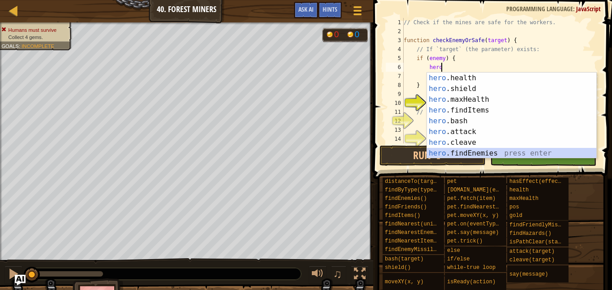
scroll to position [54, 0]
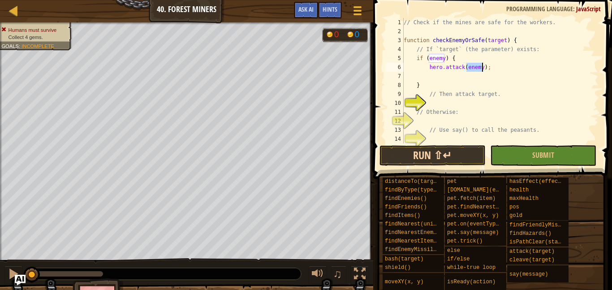
type textarea "hero.attack(enemy);"
click at [457, 153] on button "Run ⇧↵" at bounding box center [432, 155] width 106 height 21
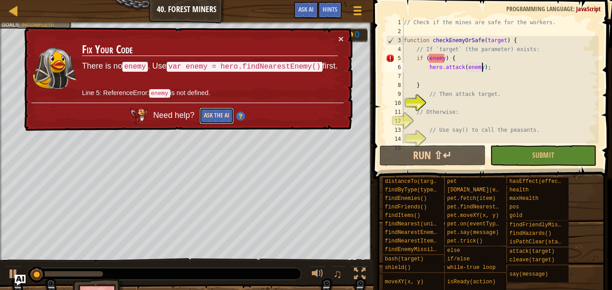
click at [214, 114] on button "Ask the AI" at bounding box center [216, 116] width 34 height 17
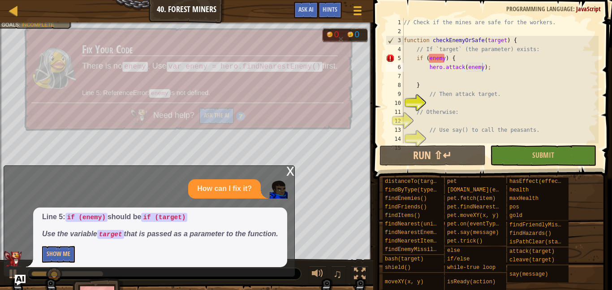
click at [54, 263] on div "Line 5: if (enemy) should be if (target) Use the variable target that is passed…" at bounding box center [160, 237] width 254 height 60
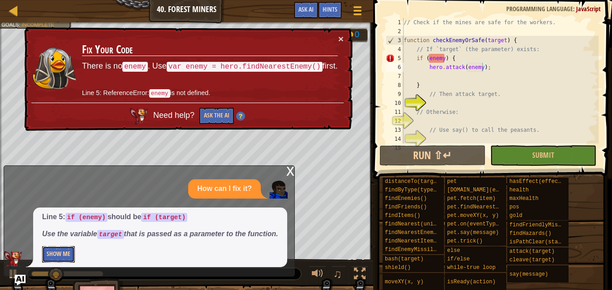
click at [53, 259] on button "Show Me" at bounding box center [58, 254] width 33 height 17
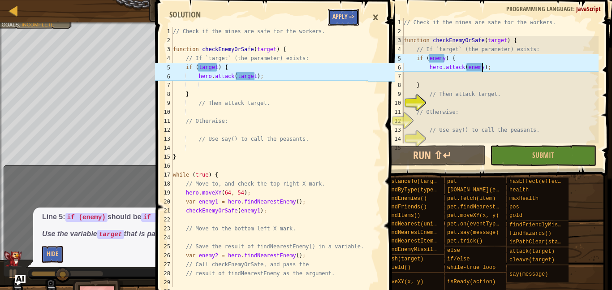
click at [343, 21] on button "Apply =>" at bounding box center [343, 17] width 31 height 17
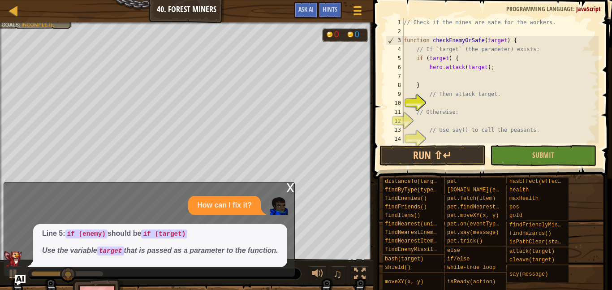
click at [288, 186] on div "x" at bounding box center [290, 186] width 8 height 9
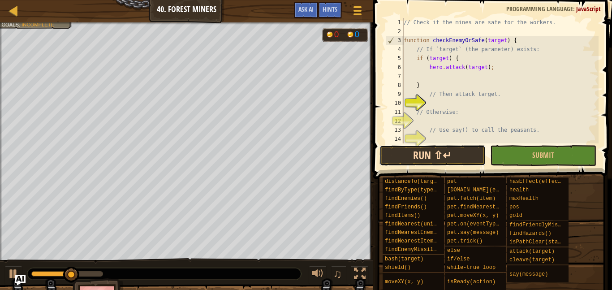
click at [452, 149] on button "Run ⇧↵" at bounding box center [432, 155] width 106 height 21
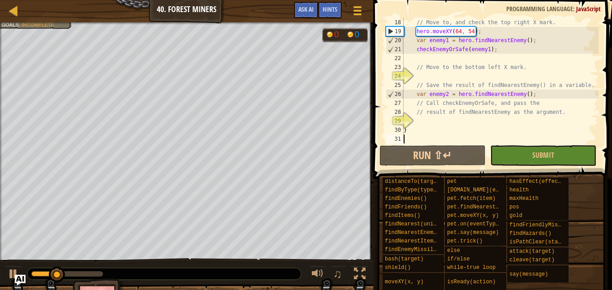
scroll to position [152, 0]
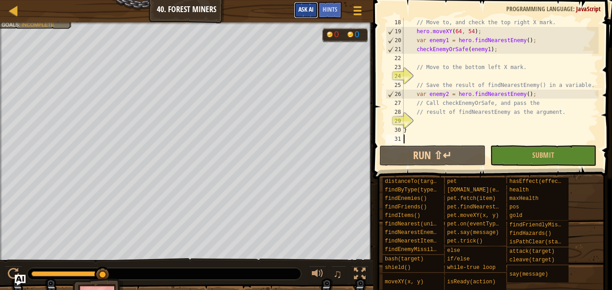
click at [299, 4] on button "Ask AI" at bounding box center [306, 10] width 24 height 17
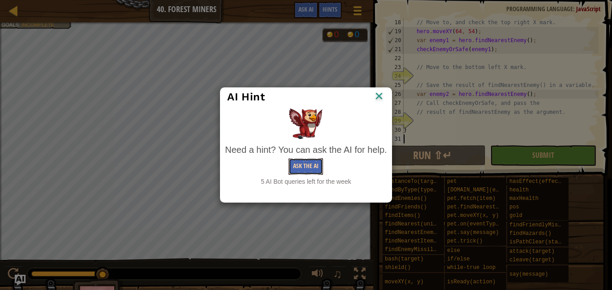
click at [305, 167] on button "Ask the AI" at bounding box center [305, 166] width 34 height 17
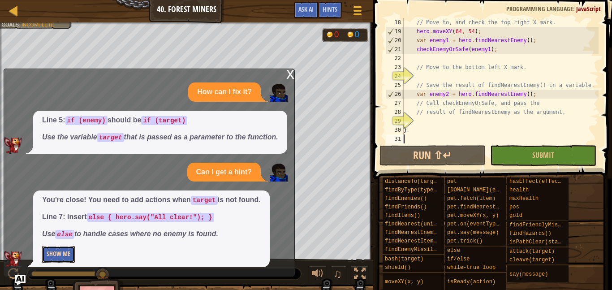
click at [57, 256] on button "Show Me" at bounding box center [58, 254] width 33 height 17
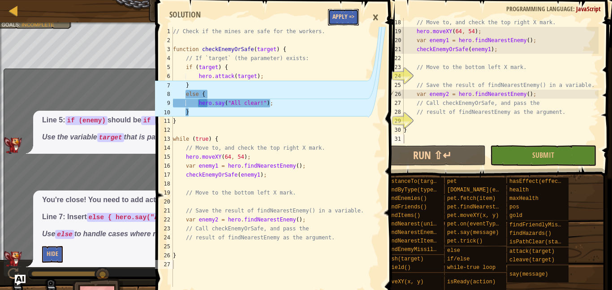
click at [334, 22] on button "Apply =>" at bounding box center [343, 17] width 31 height 17
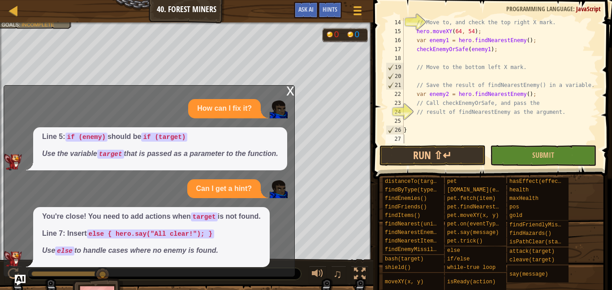
scroll to position [116, 0]
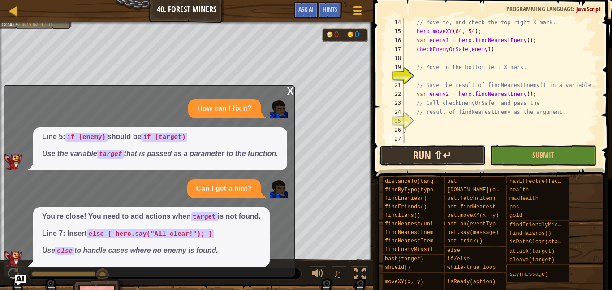
click at [408, 150] on button "Run ⇧↵" at bounding box center [432, 155] width 106 height 21
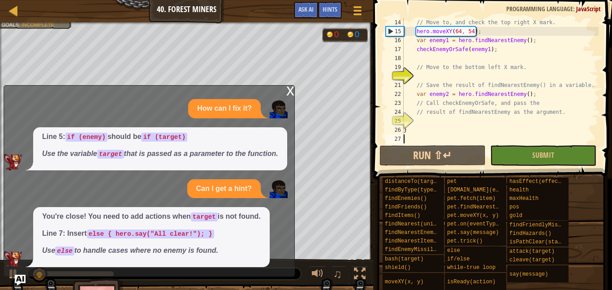
click at [286, 91] on div "x" at bounding box center [290, 90] width 8 height 9
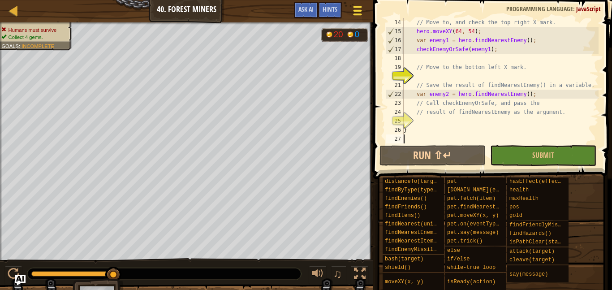
click at [356, 10] on span at bounding box center [357, 11] width 9 height 2
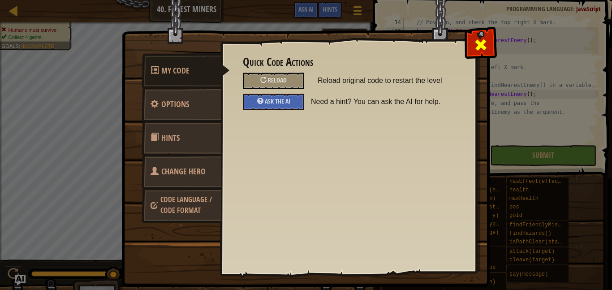
click at [479, 35] on div at bounding box center [480, 43] width 28 height 28
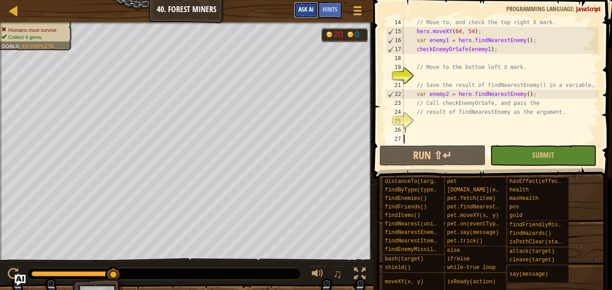
click at [304, 11] on span "Ask AI" at bounding box center [305, 9] width 15 height 9
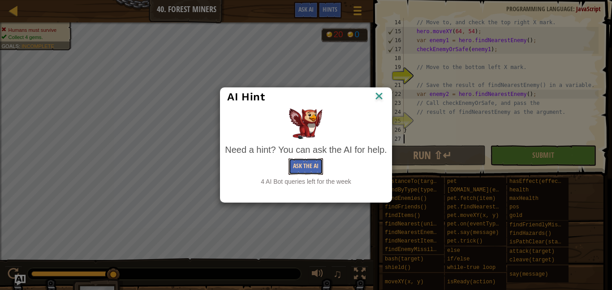
click at [299, 170] on button "Ask the AI" at bounding box center [305, 166] width 34 height 17
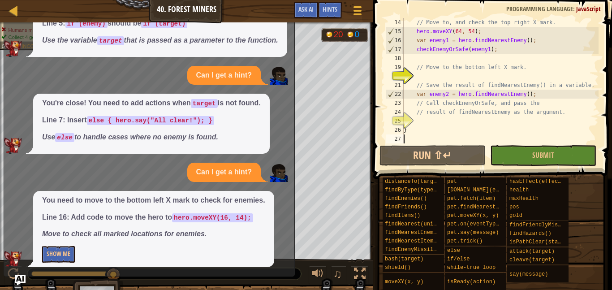
scroll to position [37, 0]
click at [56, 252] on button "Show Me" at bounding box center [58, 254] width 33 height 17
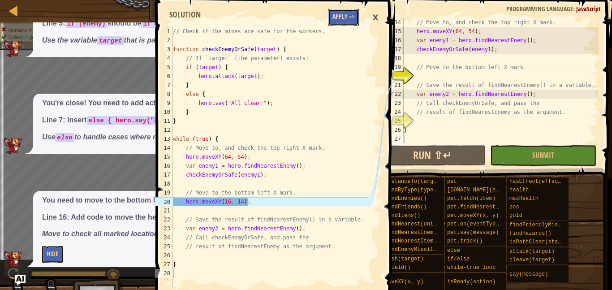
click at [336, 22] on button "Apply =>" at bounding box center [343, 17] width 31 height 17
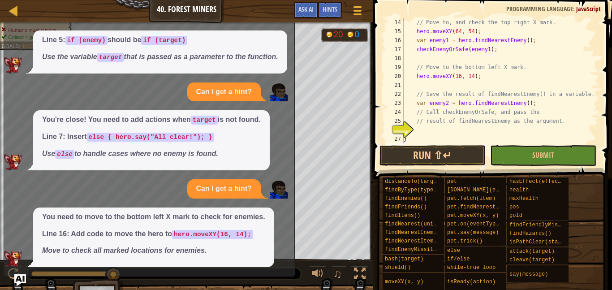
click at [16, 280] on img "Ask AI" at bounding box center [20, 280] width 12 height 12
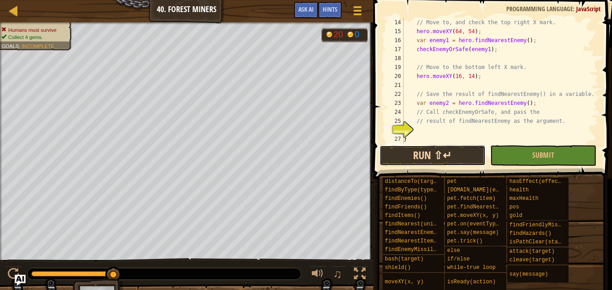
click at [419, 155] on button "Run ⇧↵" at bounding box center [432, 155] width 106 height 21
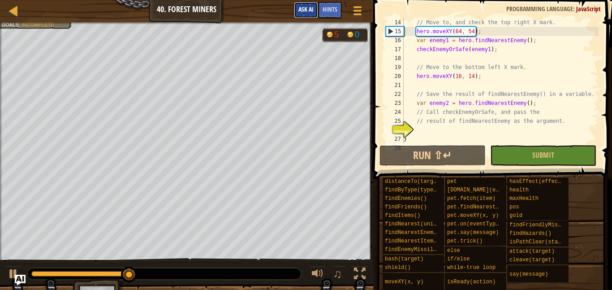
click at [310, 6] on span "Ask AI" at bounding box center [305, 9] width 15 height 9
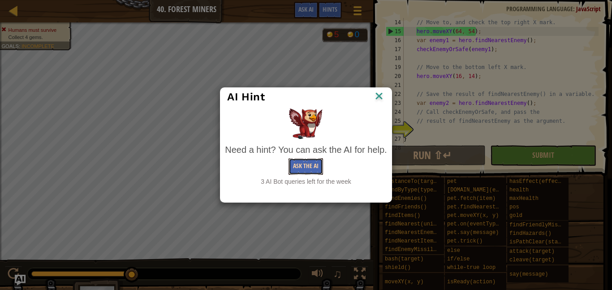
click at [296, 169] on button "Ask the AI" at bounding box center [305, 166] width 34 height 17
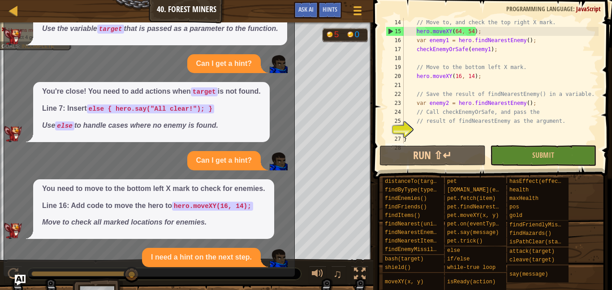
scroll to position [129, 0]
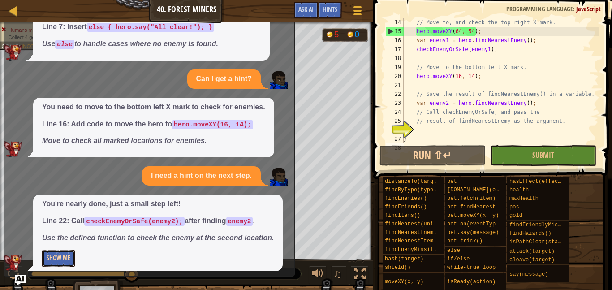
click at [56, 264] on button "Show Me" at bounding box center [58, 258] width 33 height 17
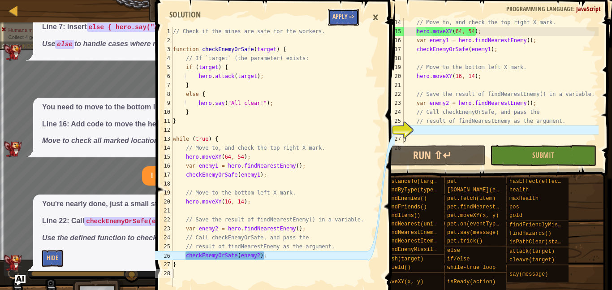
click at [351, 17] on button "Apply =>" at bounding box center [343, 17] width 31 height 17
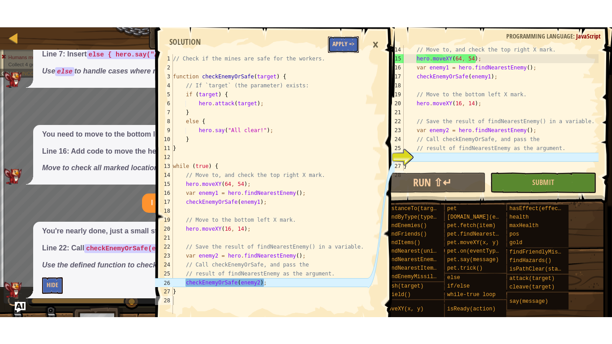
scroll to position [118, 0]
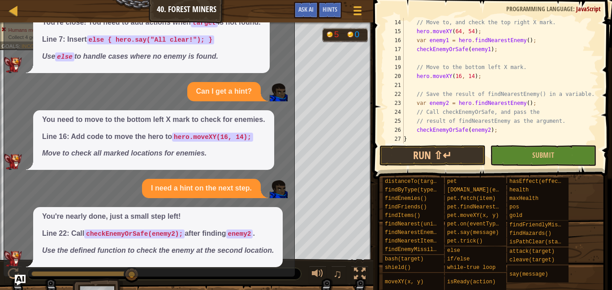
click at [26, 282] on div "♫" at bounding box center [186, 271] width 373 height 27
click at [19, 283] on img "Ask AI" at bounding box center [20, 280] width 12 height 12
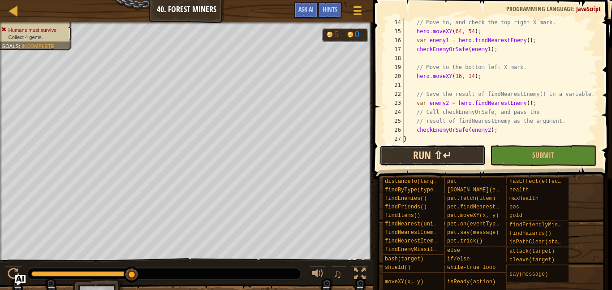
click at [417, 154] on button "Run ⇧↵" at bounding box center [432, 155] width 106 height 21
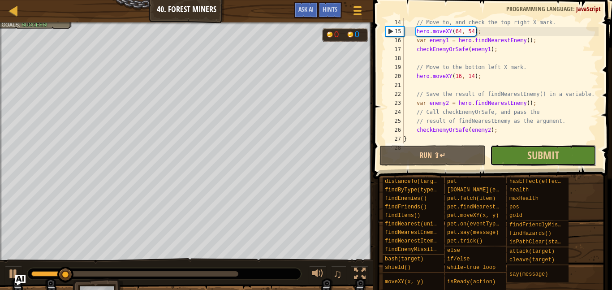
click at [525, 156] on button "Submit" at bounding box center [543, 155] width 106 height 21
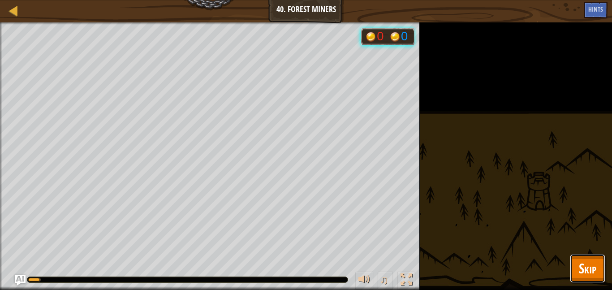
click at [583, 269] on span "Skip" at bounding box center [587, 268] width 17 height 18
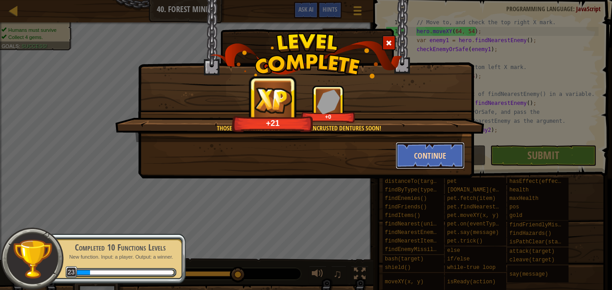
click at [407, 151] on button "Continue" at bounding box center [430, 155] width 69 height 27
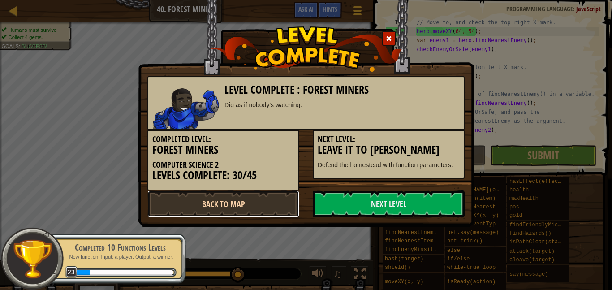
click at [247, 196] on link "Back to Map" at bounding box center [223, 203] width 152 height 27
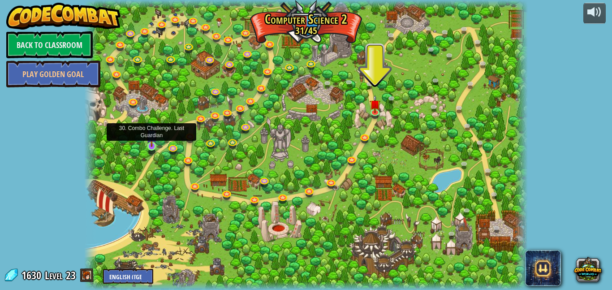
click at [155, 140] on img at bounding box center [151, 135] width 10 height 24
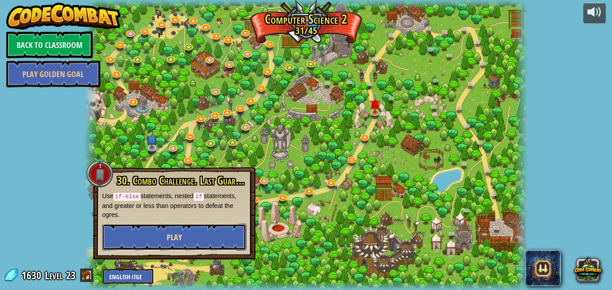
click at [157, 234] on button "Play" at bounding box center [174, 237] width 144 height 27
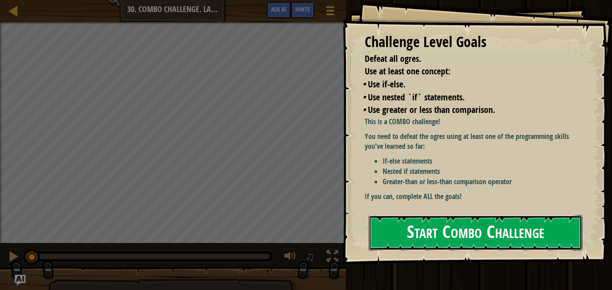
click at [409, 228] on button "Start Combo Challenge" at bounding box center [476, 232] width 214 height 35
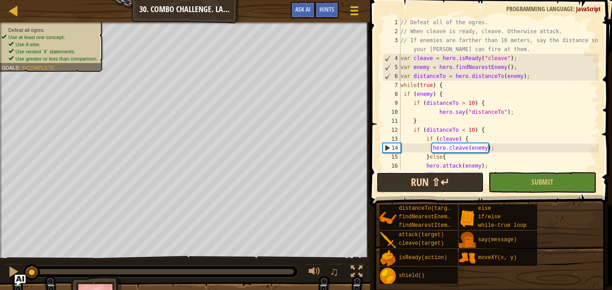
click at [417, 155] on div "1 2 3 4 5 6 7 8 9 10 11 12 13 14 15 16 17 // Defeat all of the ogres. // When c…" at bounding box center [489, 120] width 245 height 232
click at [430, 181] on button "Run ⇧↵" at bounding box center [430, 182] width 108 height 21
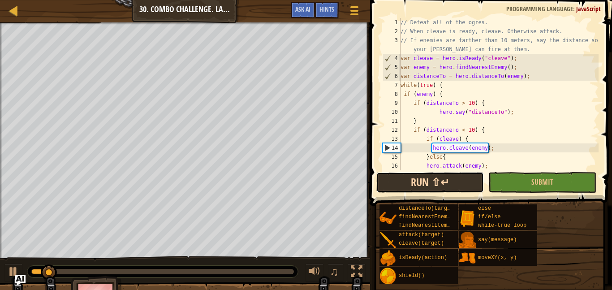
click at [409, 181] on button "Run ⇧↵" at bounding box center [430, 182] width 108 height 21
click at [311, 11] on button "Ask AI" at bounding box center [303, 10] width 24 height 17
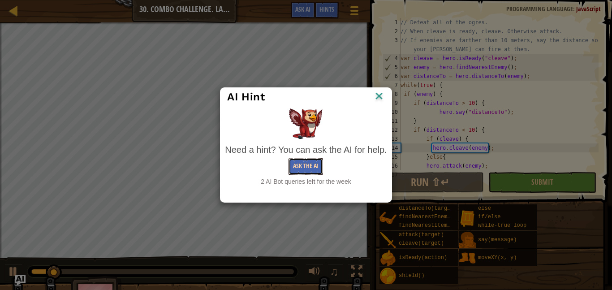
click at [309, 161] on button "Ask the AI" at bounding box center [305, 166] width 34 height 17
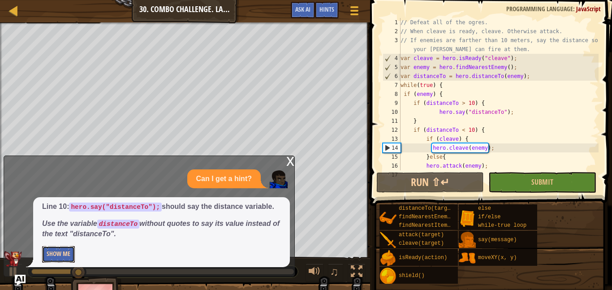
click at [59, 253] on button "Show Me" at bounding box center [58, 254] width 33 height 17
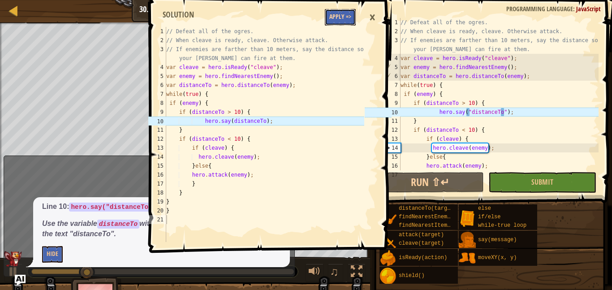
click at [342, 18] on button "Apply =>" at bounding box center [340, 17] width 31 height 17
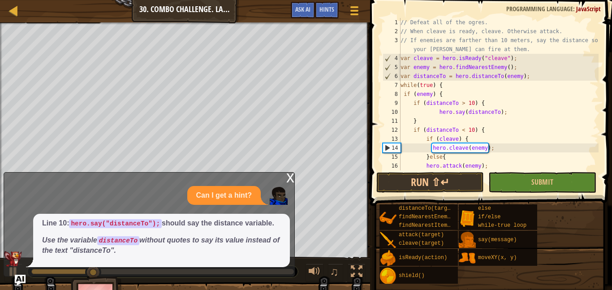
click at [290, 177] on div "x" at bounding box center [290, 176] width 8 height 9
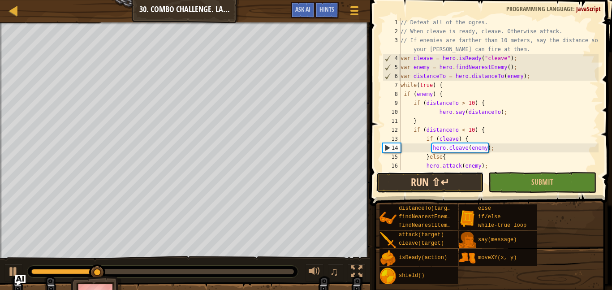
click at [446, 183] on button "Run ⇧↵" at bounding box center [430, 182] width 108 height 21
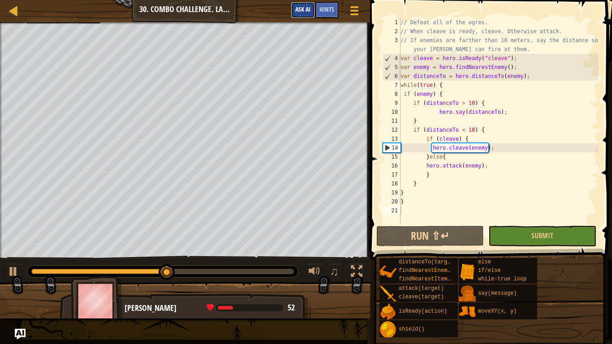
click at [297, 14] on button "Ask AI" at bounding box center [303, 10] width 24 height 17
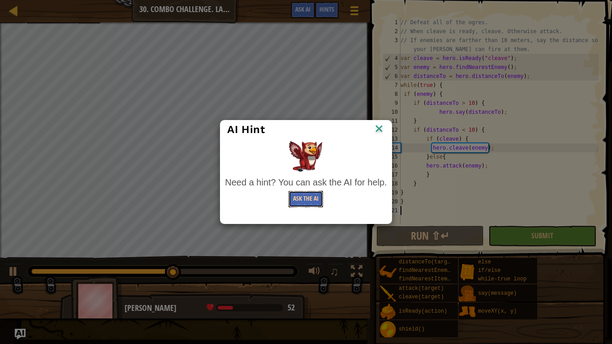
click at [306, 206] on button "Ask the AI" at bounding box center [305, 199] width 34 height 17
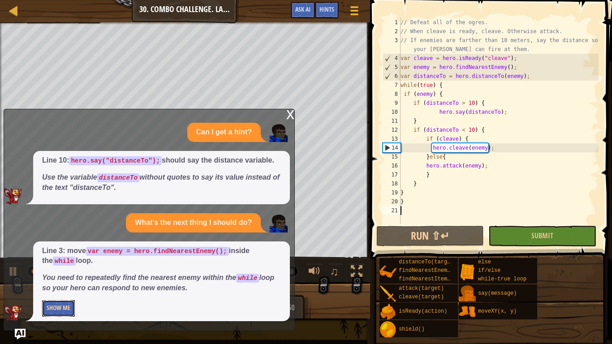
click at [56, 289] on button "Show Me" at bounding box center [58, 308] width 33 height 17
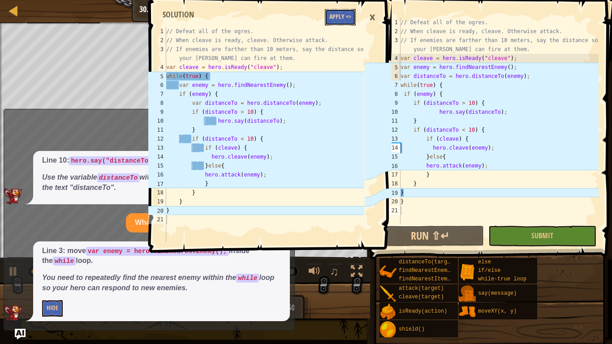
click at [332, 16] on button "Apply =>" at bounding box center [340, 17] width 31 height 17
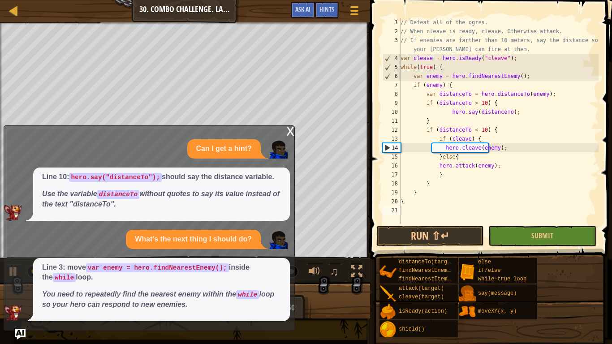
click at [287, 130] on div "x" at bounding box center [290, 130] width 8 height 9
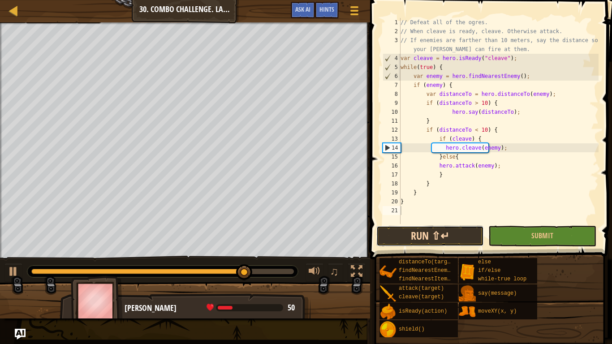
click at [407, 234] on button "Run ⇧↵" at bounding box center [430, 236] width 108 height 21
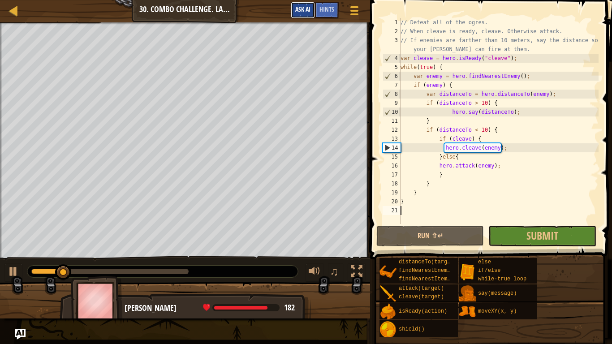
click at [299, 11] on span "Ask AI" at bounding box center [302, 9] width 15 height 9
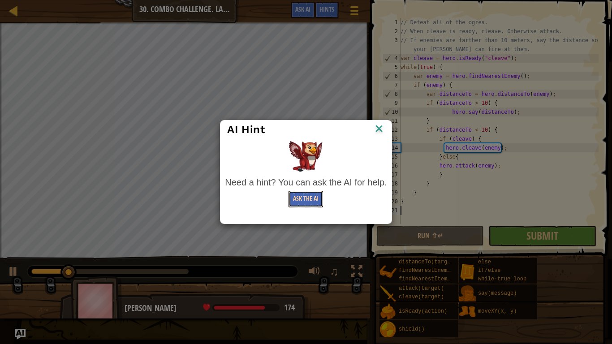
click at [304, 196] on button "Ask the AI" at bounding box center [305, 199] width 34 height 17
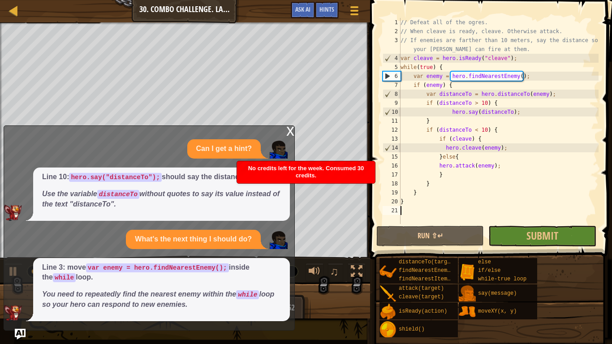
click at [290, 130] on div "x" at bounding box center [290, 130] width 8 height 9
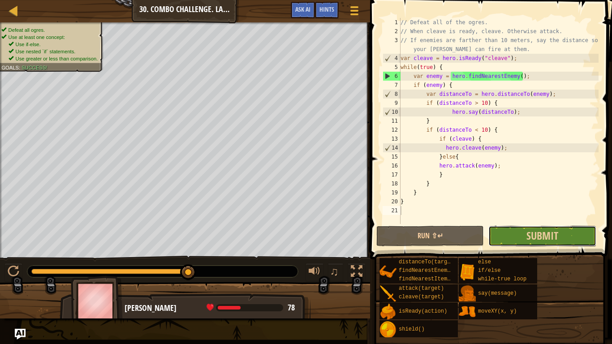
click at [507, 240] on button "Submit" at bounding box center [542, 236] width 108 height 21
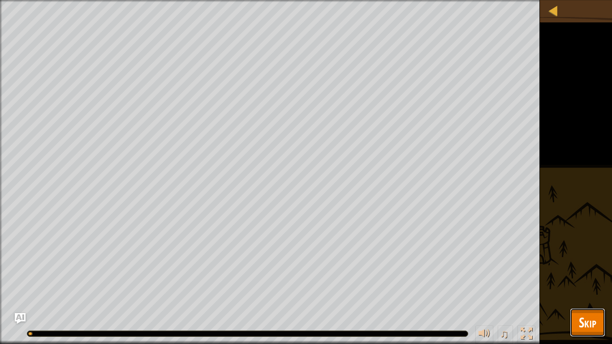
click at [581, 289] on span "Skip" at bounding box center [587, 322] width 17 height 18
